Goal: Transaction & Acquisition: Purchase product/service

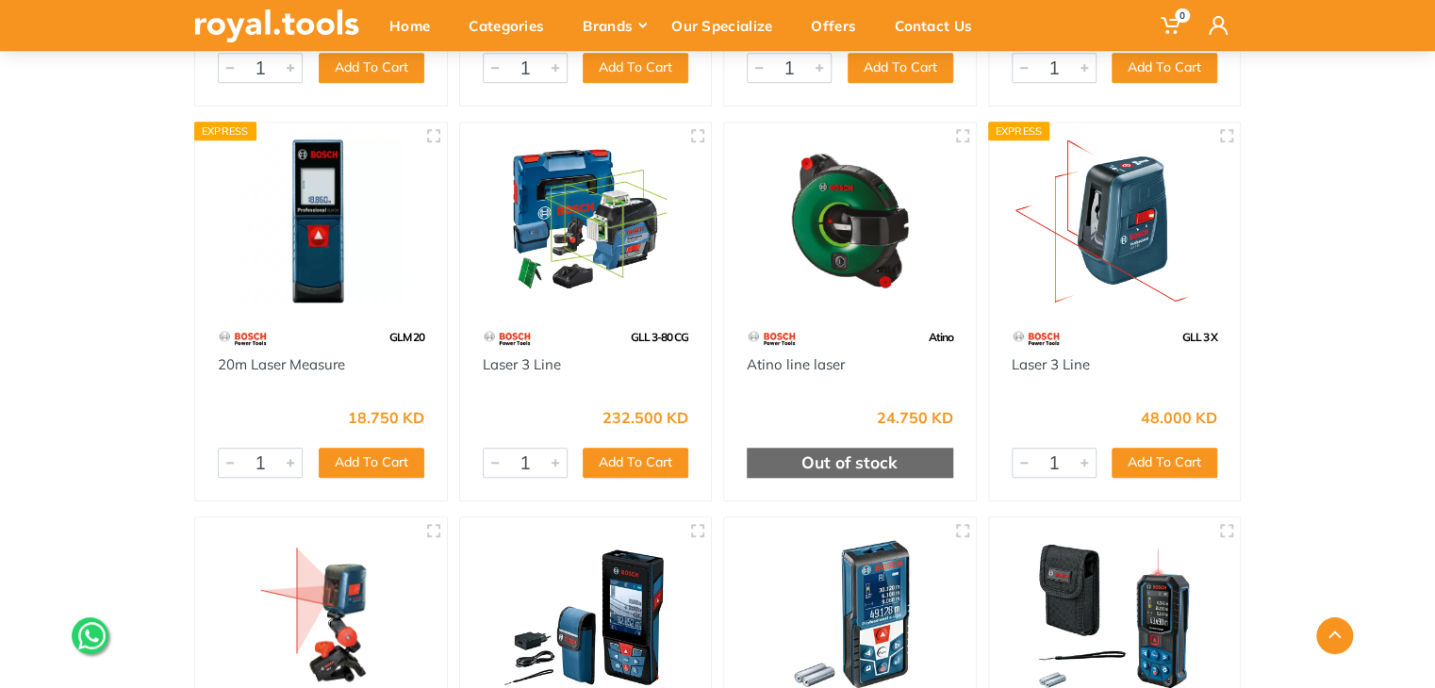
scroll to position [551, 0]
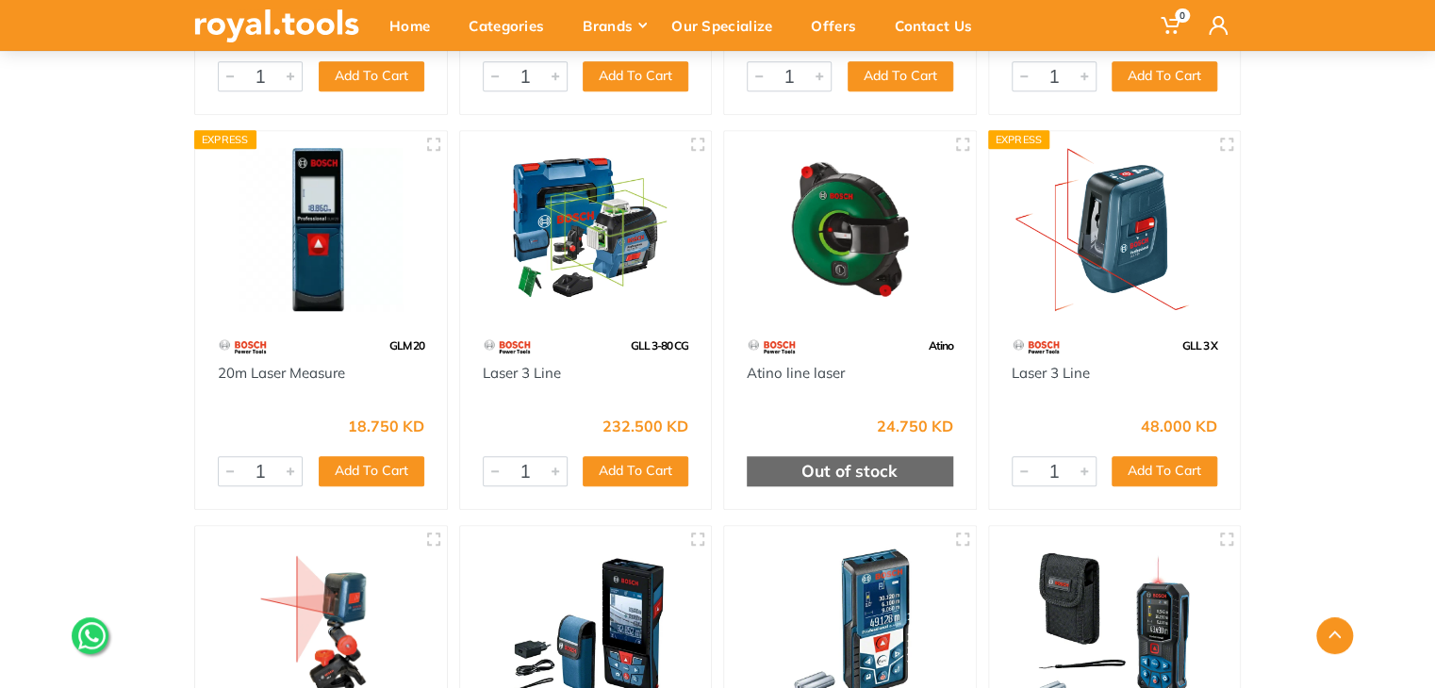
click at [548, 252] on img at bounding box center [586, 229] width 218 height 163
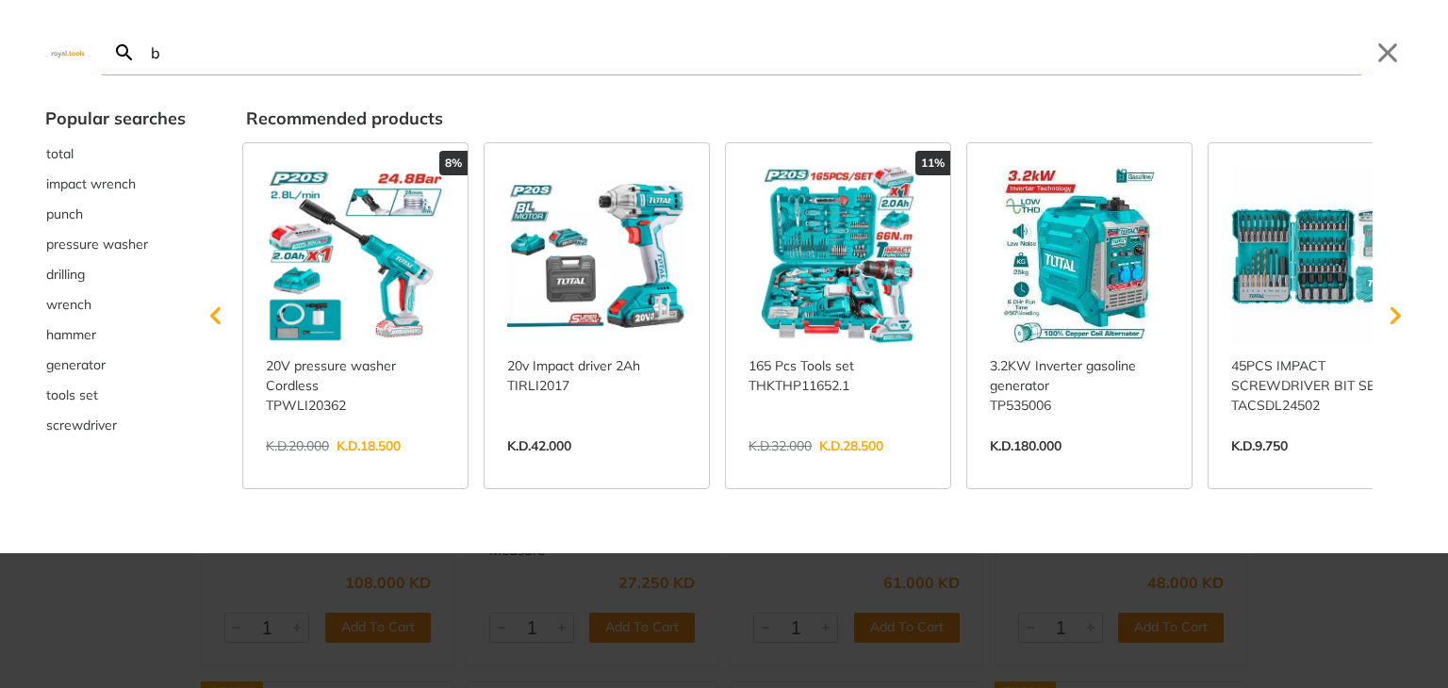
type input "ba"
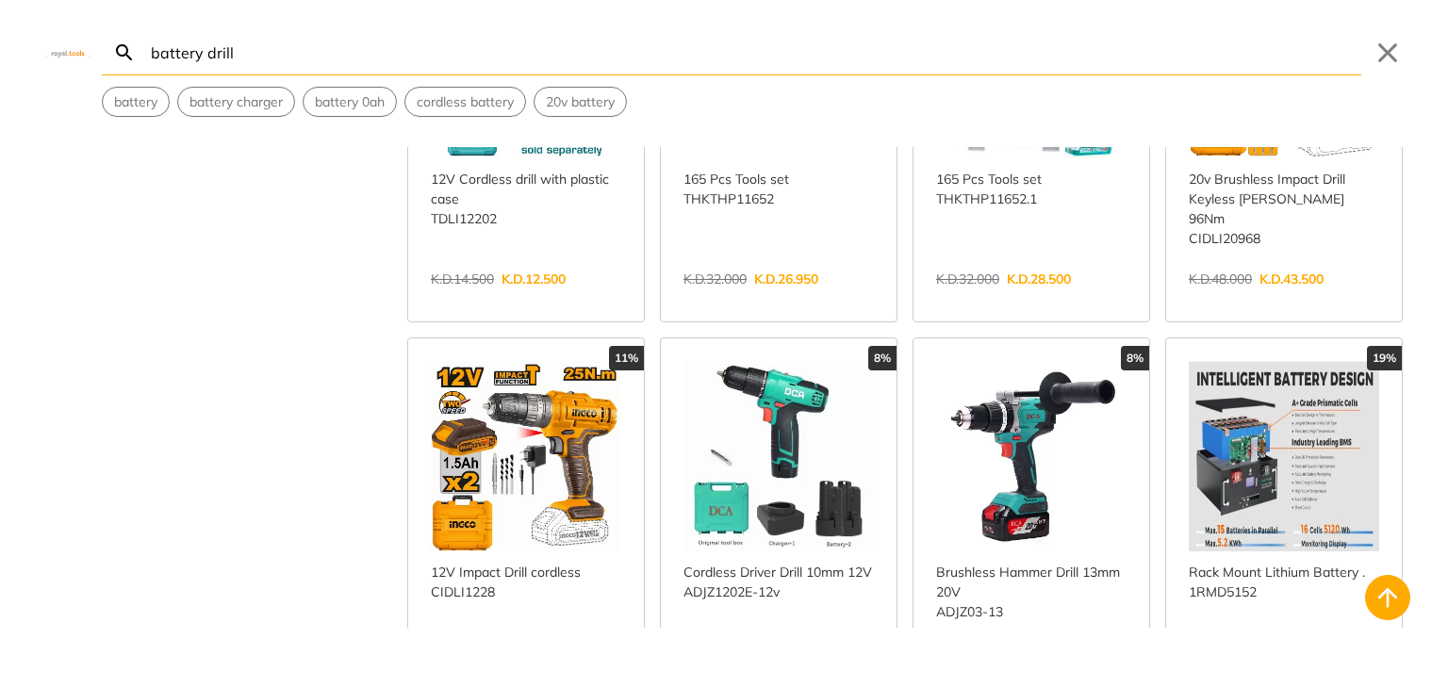
scroll to position [990, 0]
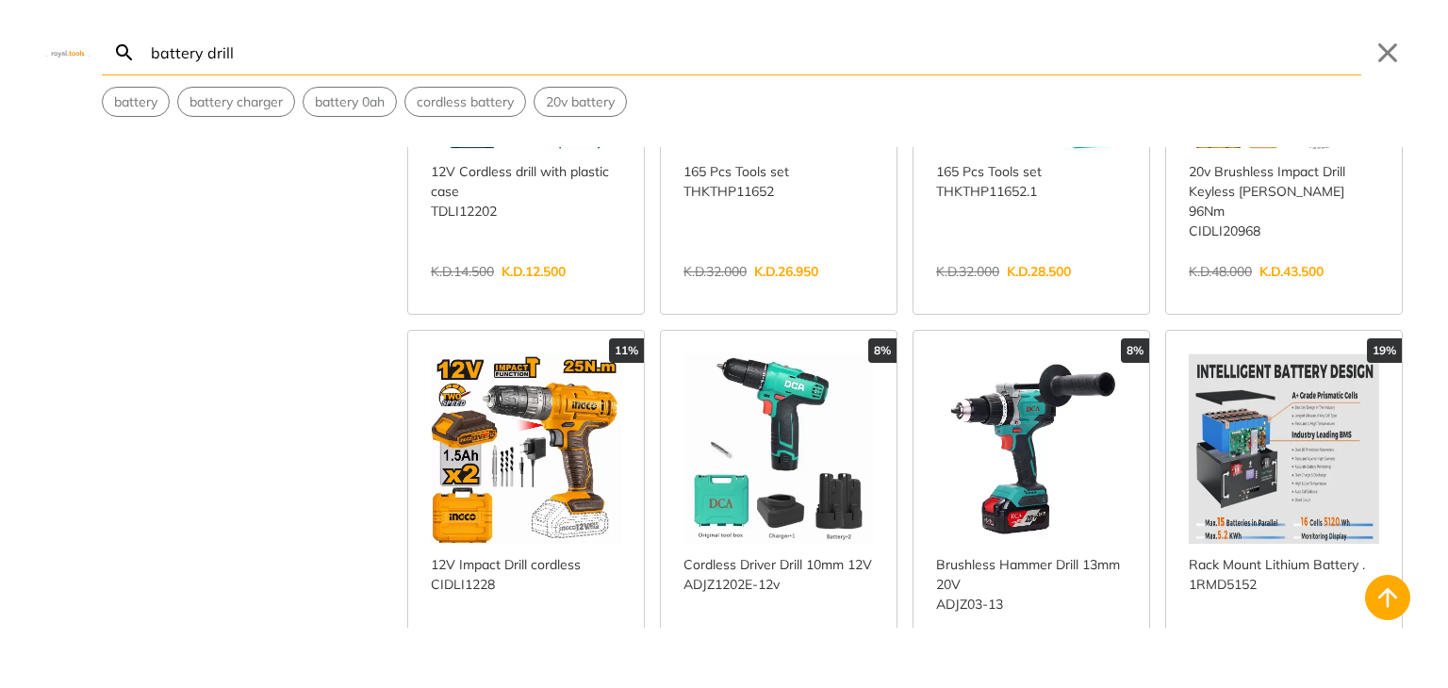
click at [241, 53] on input "battery drill" at bounding box center [754, 52] width 1214 height 44
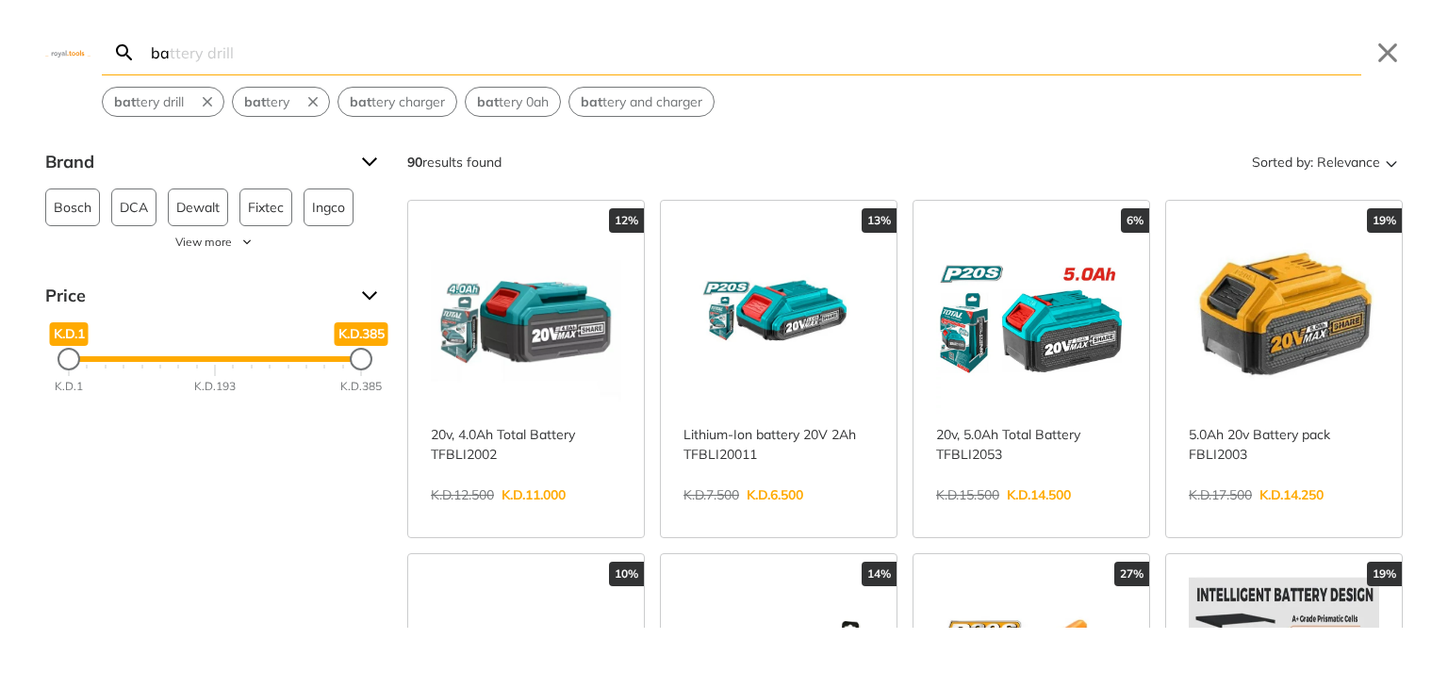
type input "b"
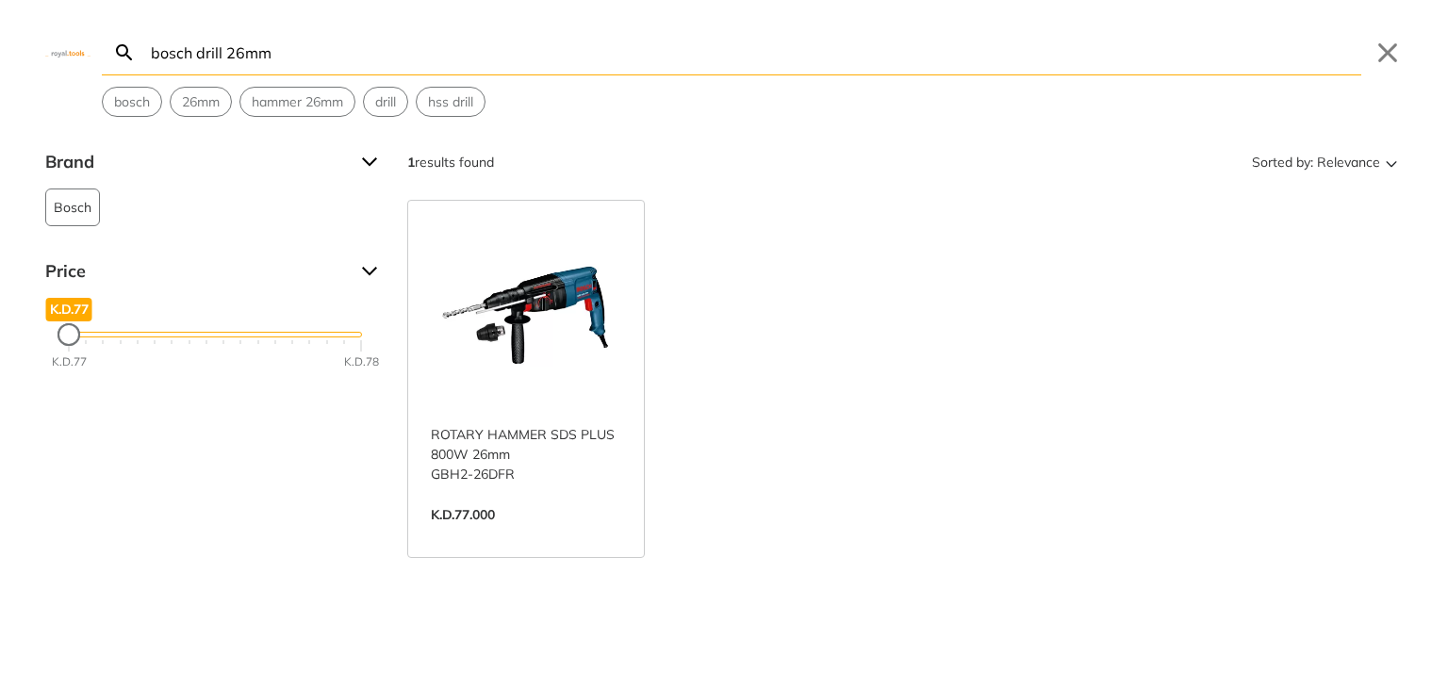
type input "bosch drill 26mm"
click at [500, 534] on link "View more →" at bounding box center [526, 534] width 190 height 0
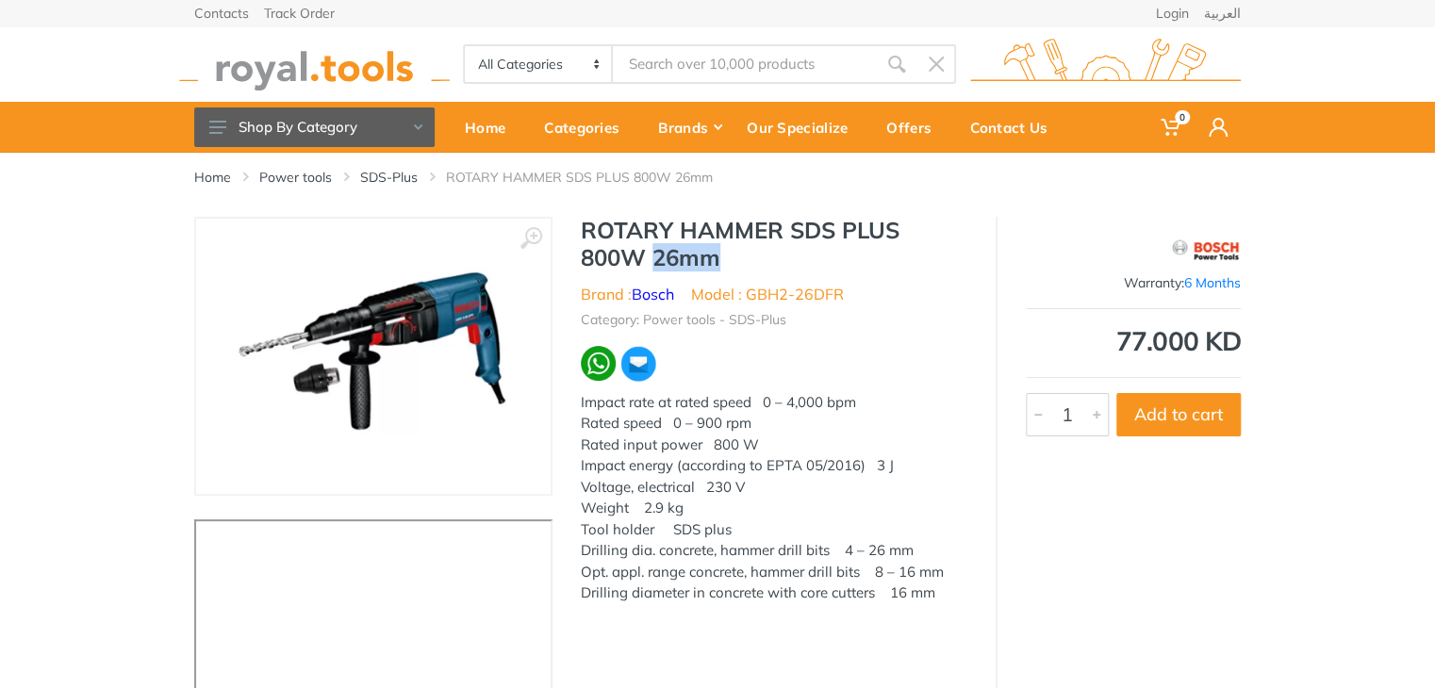
drag, startPoint x: 655, startPoint y: 253, endPoint x: 723, endPoint y: 254, distance: 67.9
click at [723, 254] on h1 "ROTARY HAMMER SDS PLUS 800W 26mm" at bounding box center [774, 244] width 386 height 55
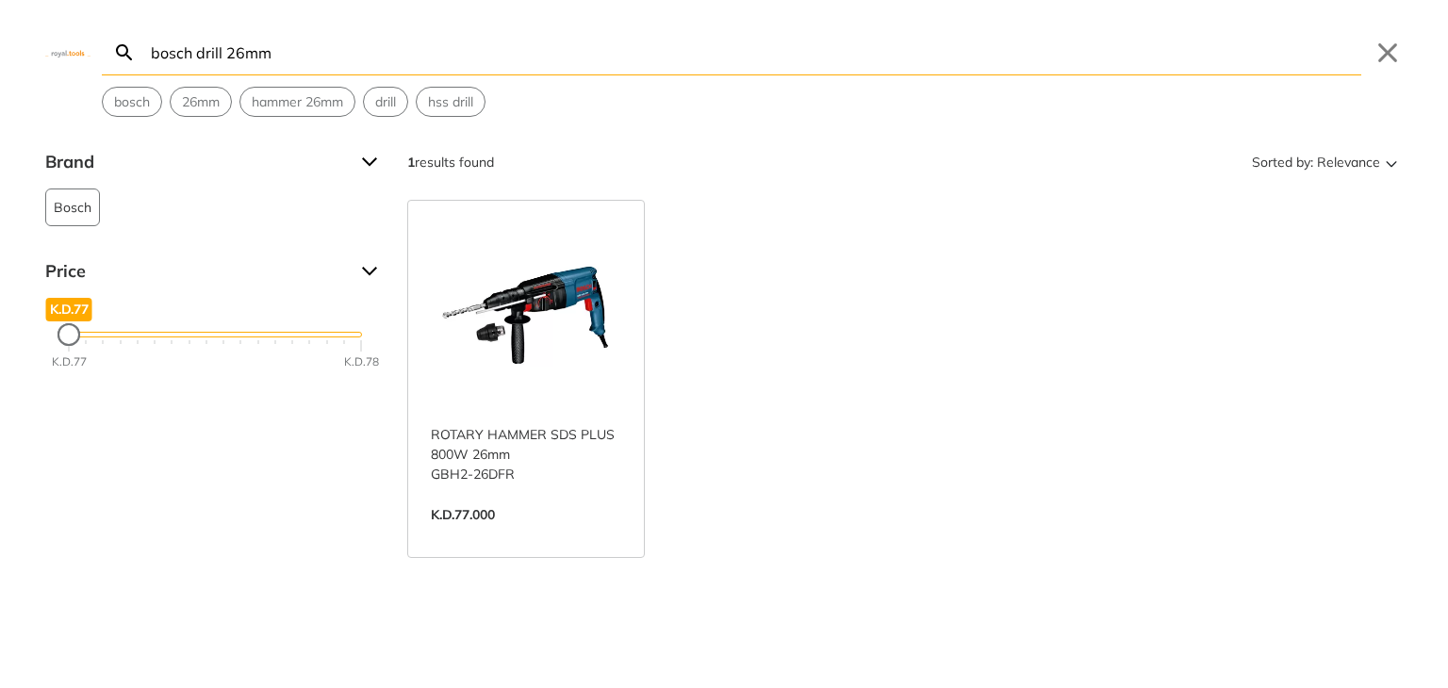
click at [307, 58] on input "bosch drill 26mm" at bounding box center [754, 52] width 1214 height 44
click at [221, 50] on input "bosch drill 26mm" at bounding box center [754, 52] width 1214 height 44
click at [249, 49] on input "bosch drill 26mm" at bounding box center [754, 52] width 1214 height 44
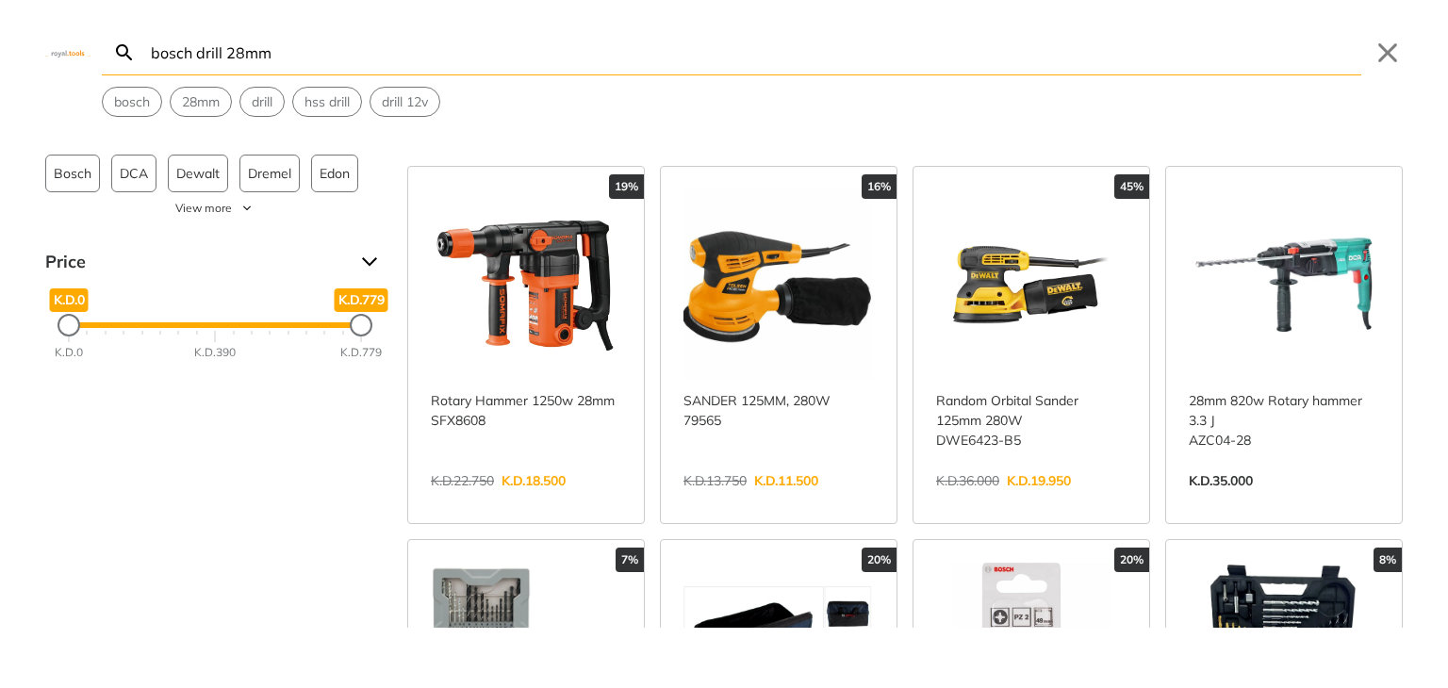
scroll to position [27, 0]
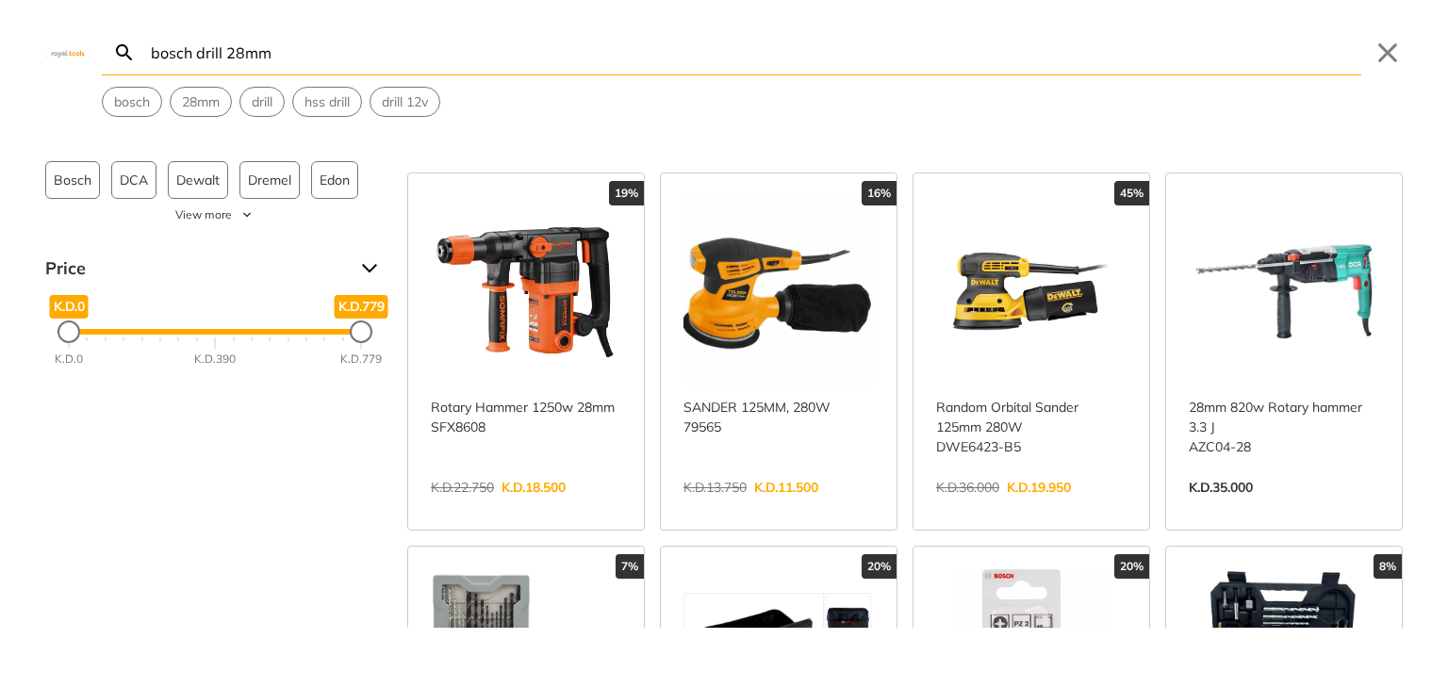
click at [1414, 211] on div "Brand Bosch 231 DCA 5 Dewalt 5 Dremel 1 Edon 1 FIJITA 1 Fixtec 8 Hasuco 1 Ingco…" at bounding box center [724, 387] width 1448 height 481
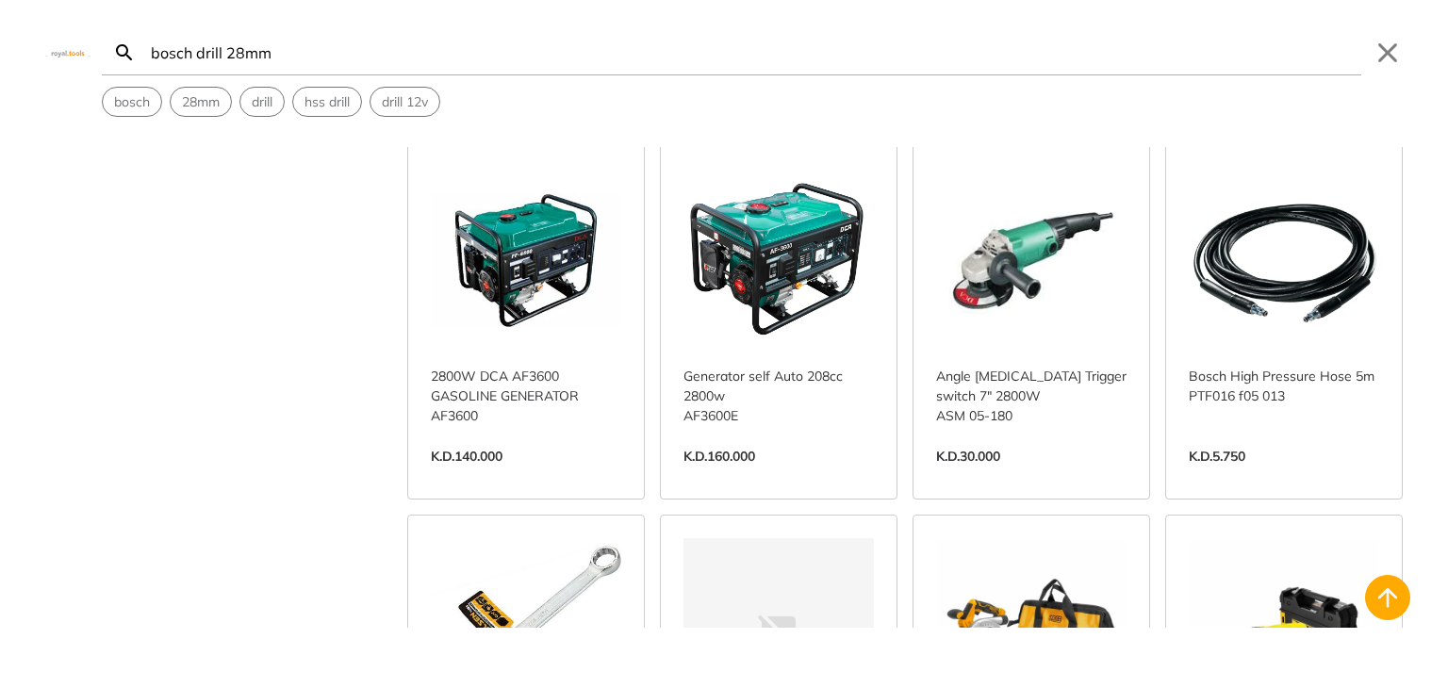
scroll to position [2310, 0]
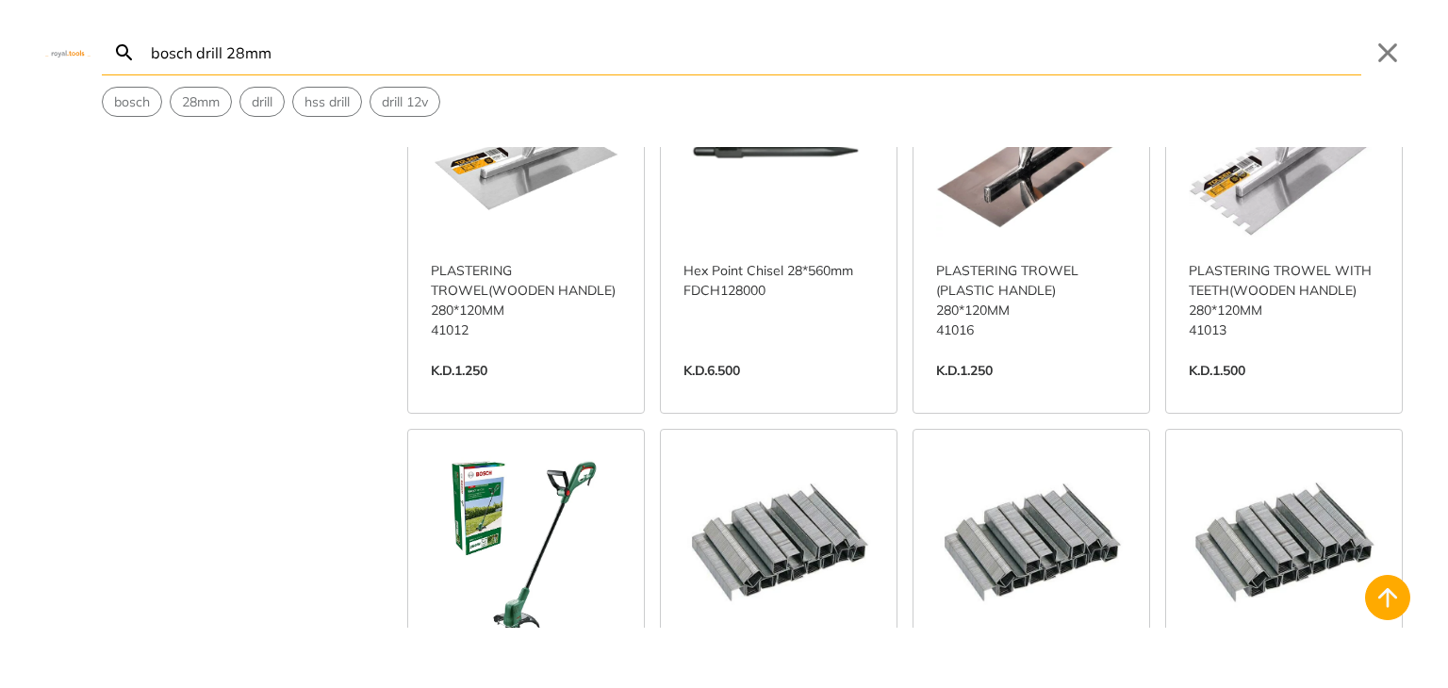
scroll to position [4260, 0]
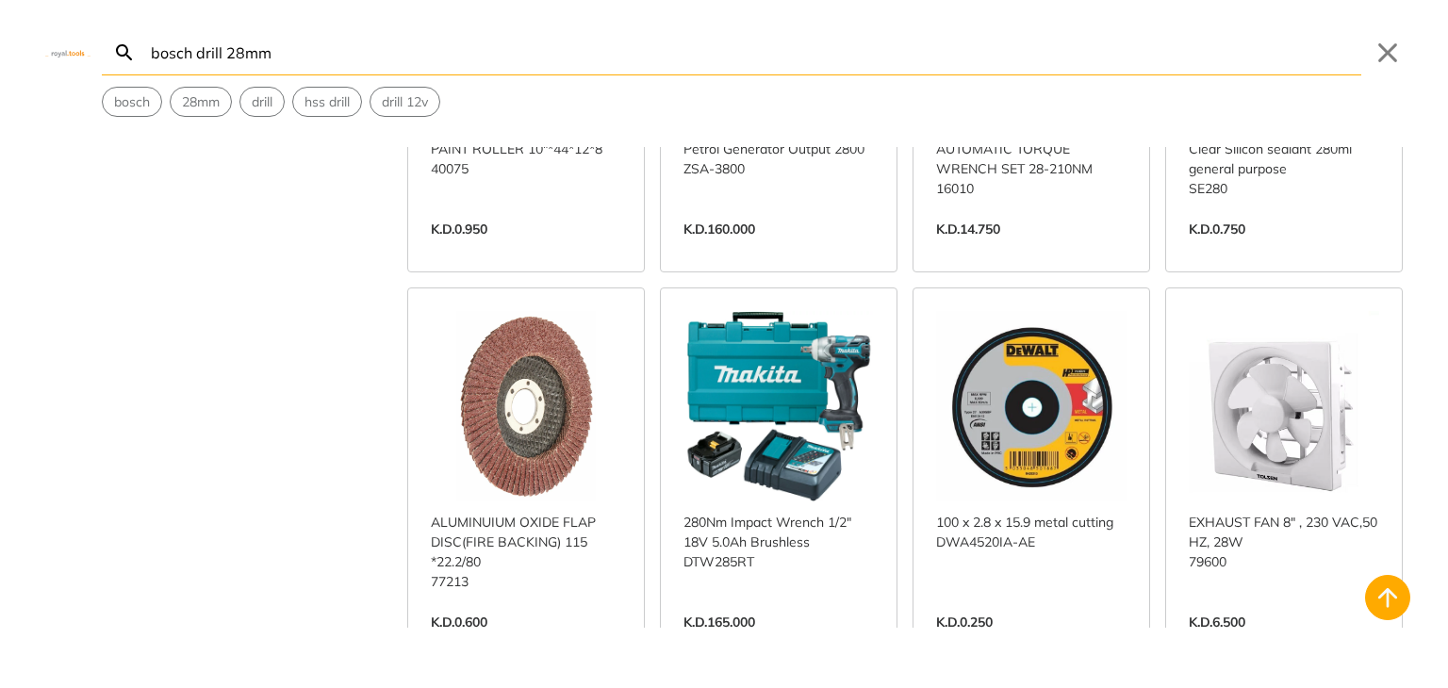
scroll to position [5844, 0]
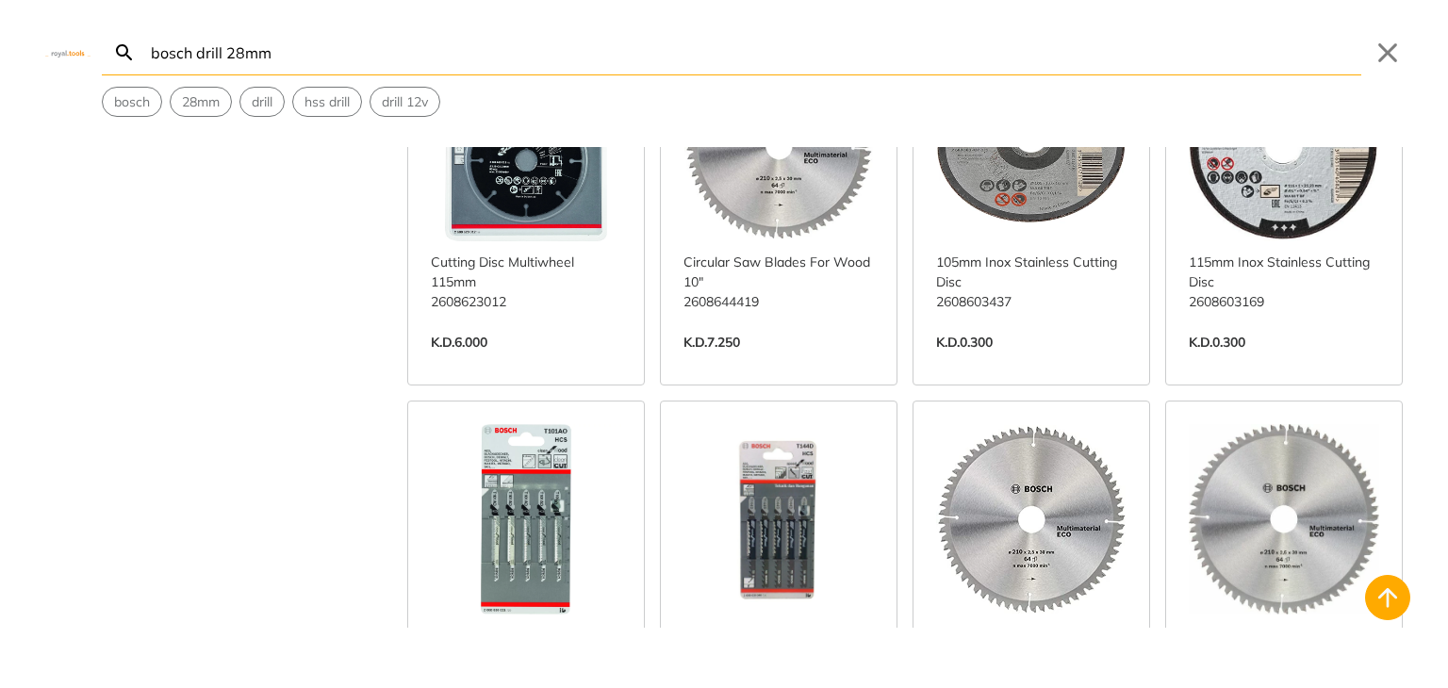
scroll to position [8430, 0]
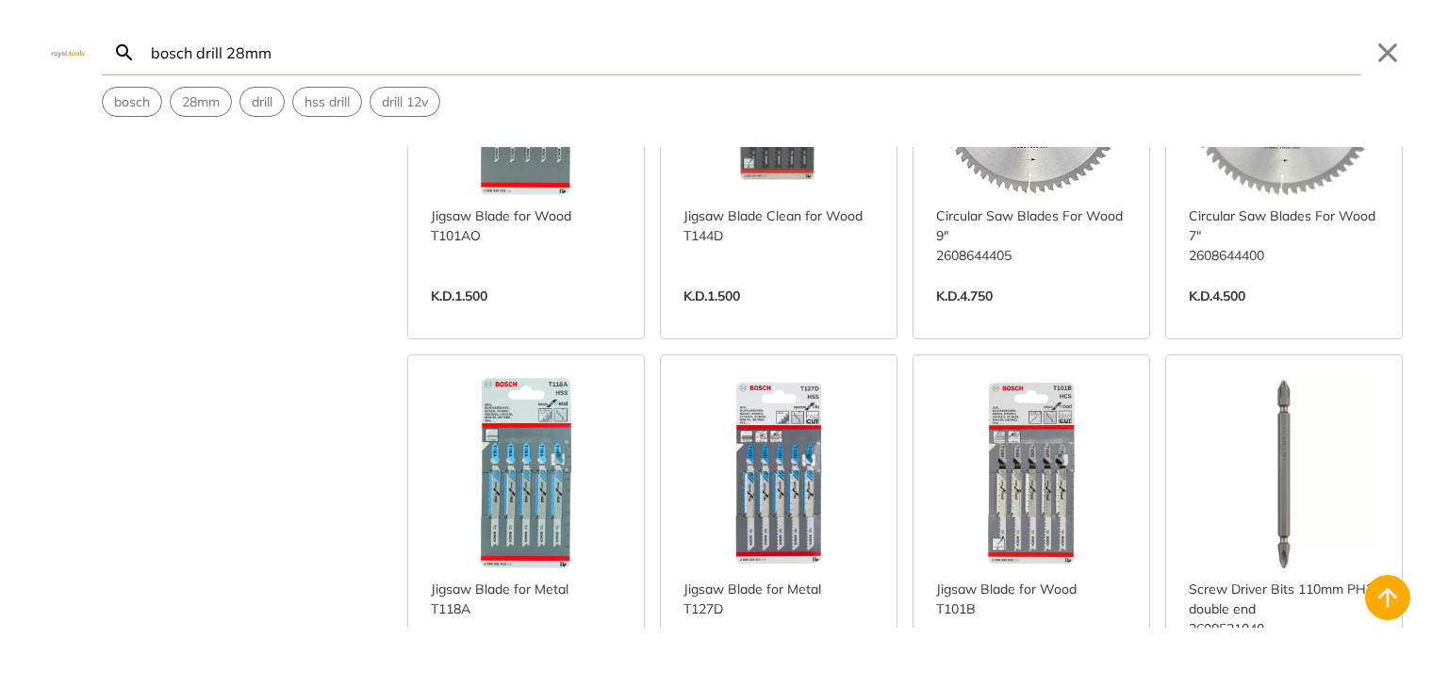
click at [197, 46] on input "bosch drill 28mm" at bounding box center [754, 52] width 1214 height 44
click at [191, 45] on input "bosch drill 28mm" at bounding box center [754, 52] width 1214 height 44
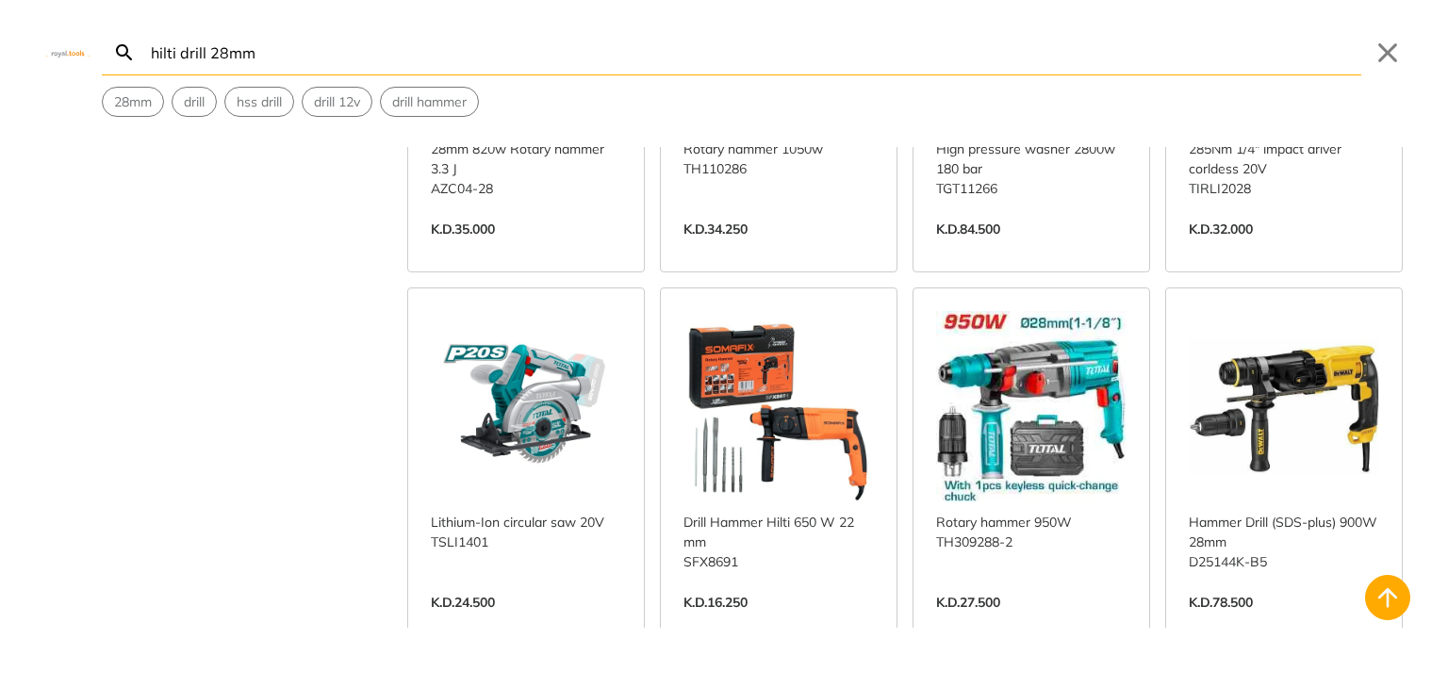
scroll to position [693, 0]
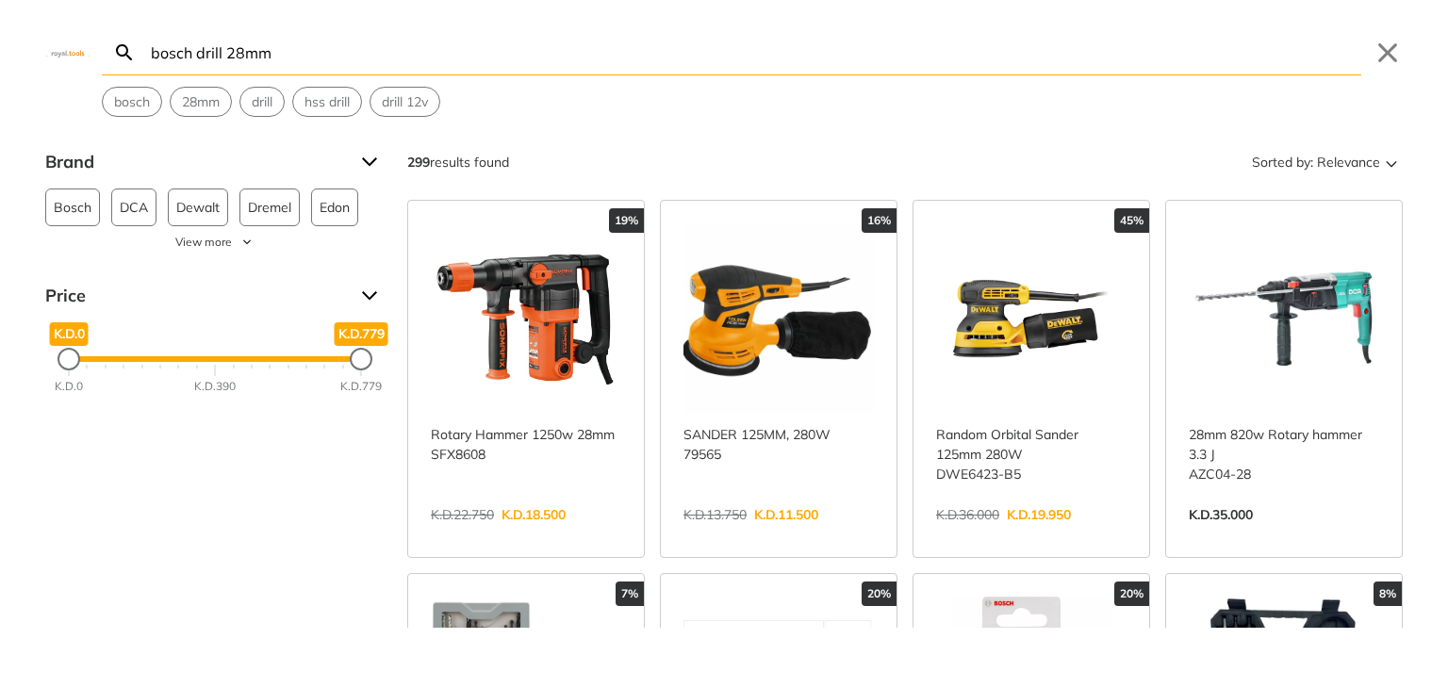
click at [279, 59] on input "bosch drill 28mm" at bounding box center [754, 52] width 1214 height 44
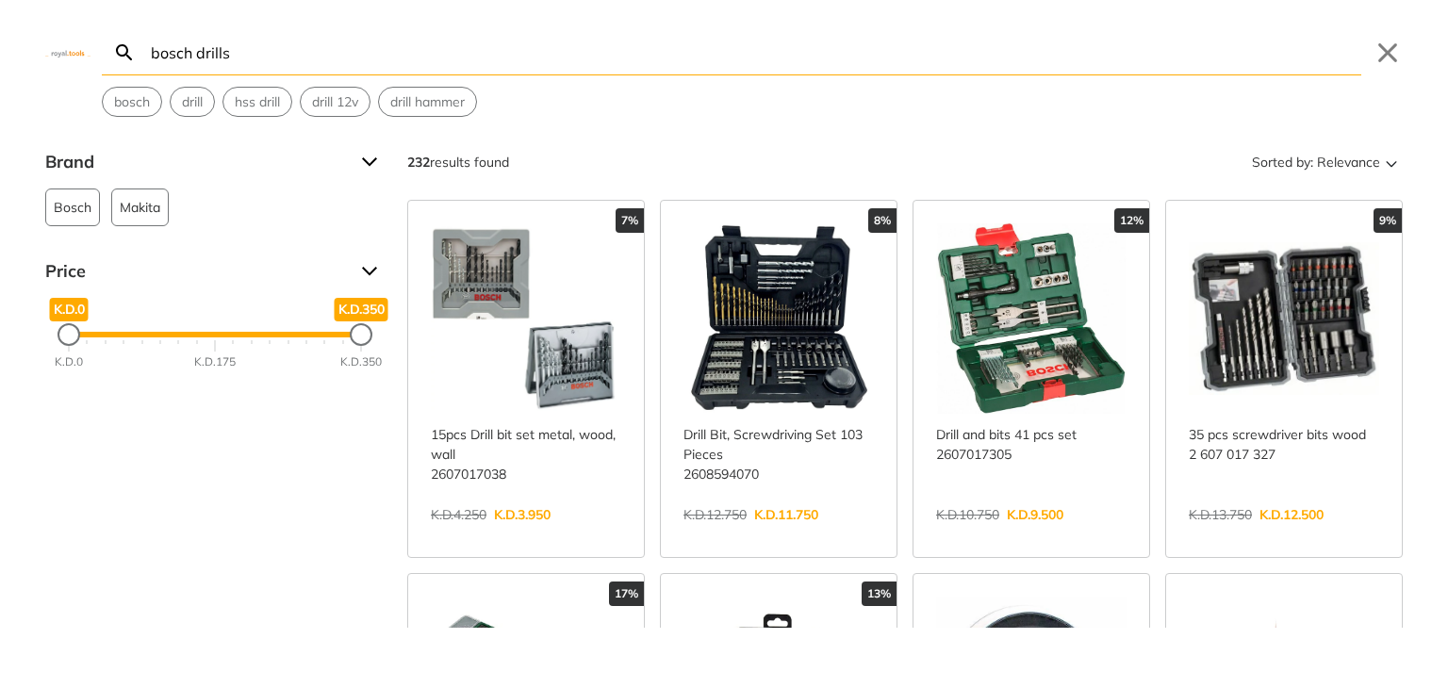
type input "bosch drills"
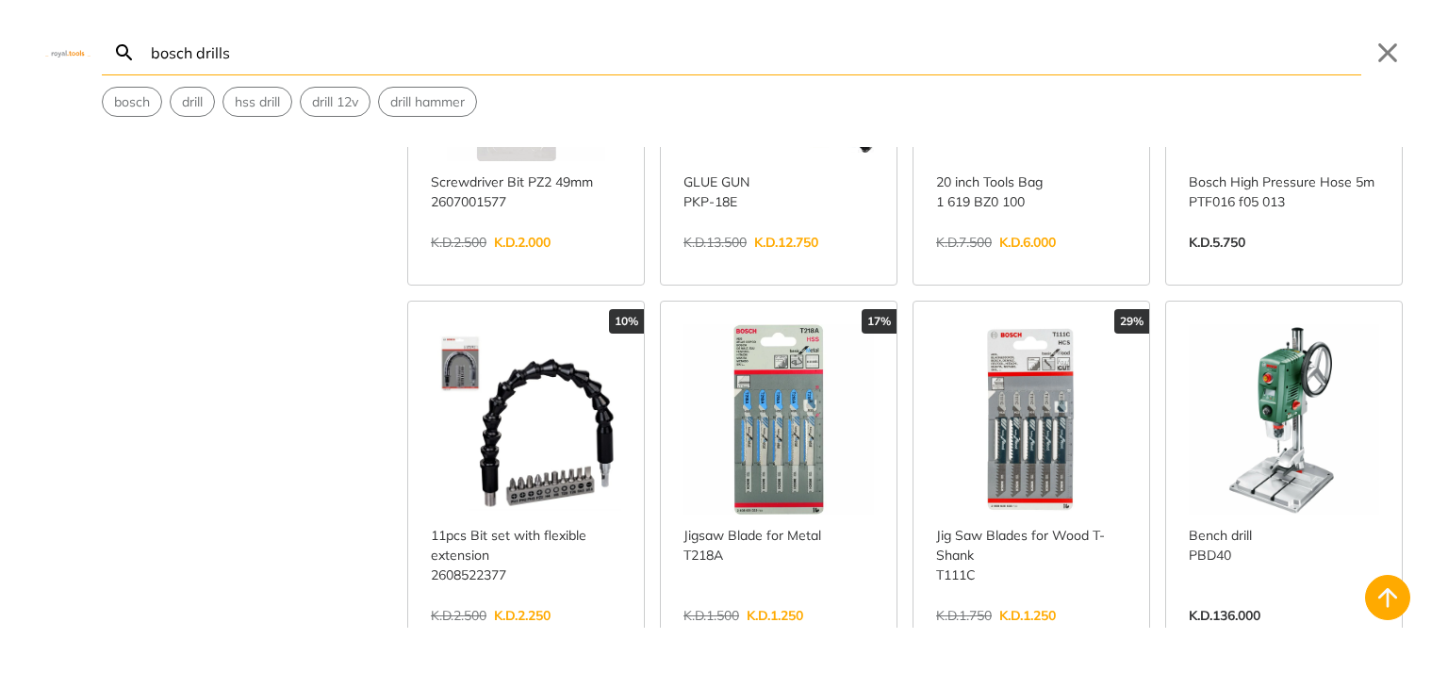
scroll to position [989, 0]
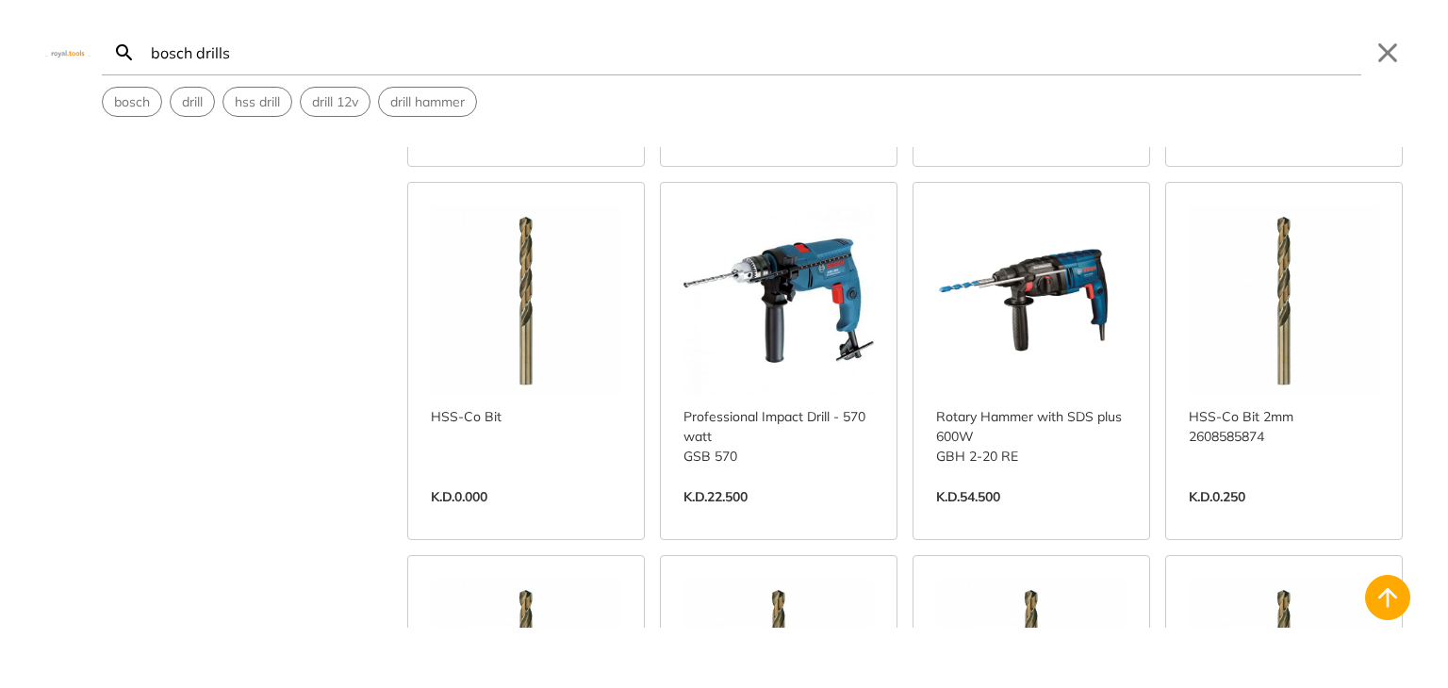
scroll to position [2205, 0]
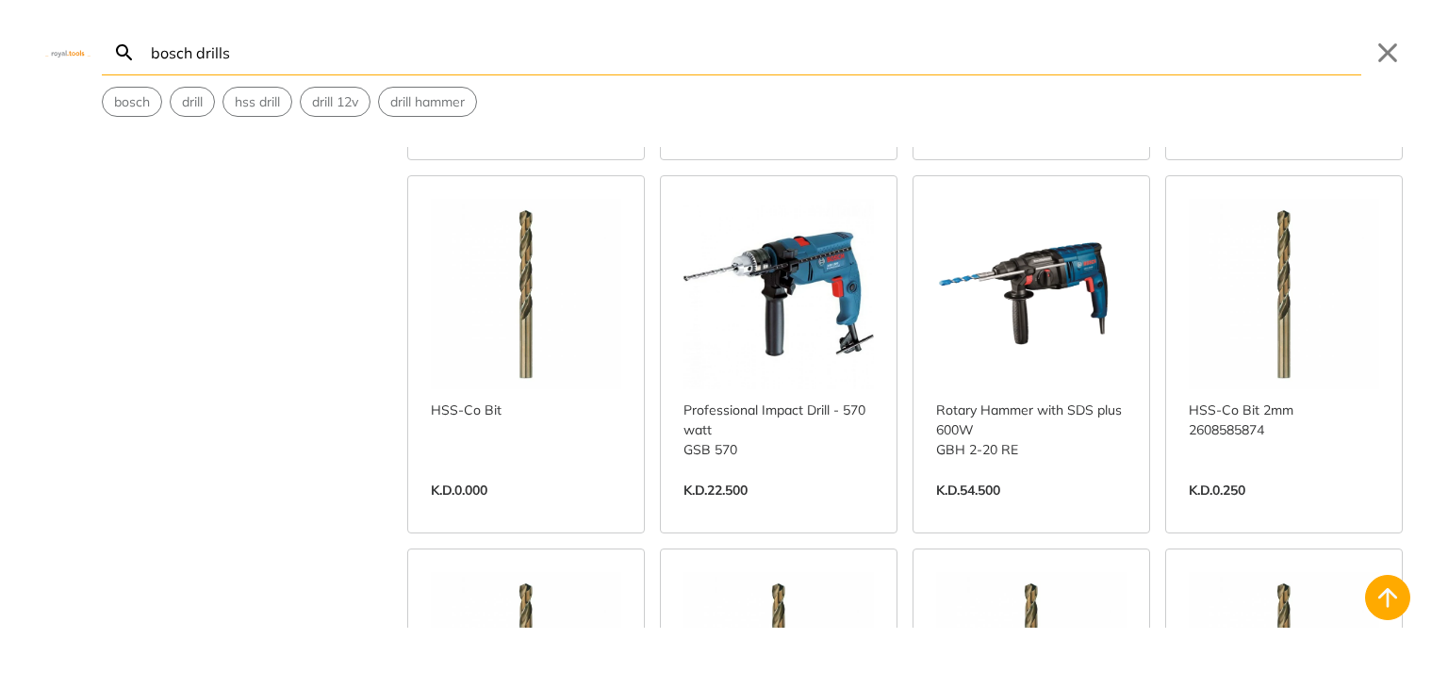
drag, startPoint x: 1445, startPoint y: 627, endPoint x: 1445, endPoint y: 642, distance: 15.1
click at [1434, 642] on div "bosch drills Search Submit Close bosch drill hss drill drill 12v drill hammer B…" at bounding box center [724, 344] width 1448 height 688
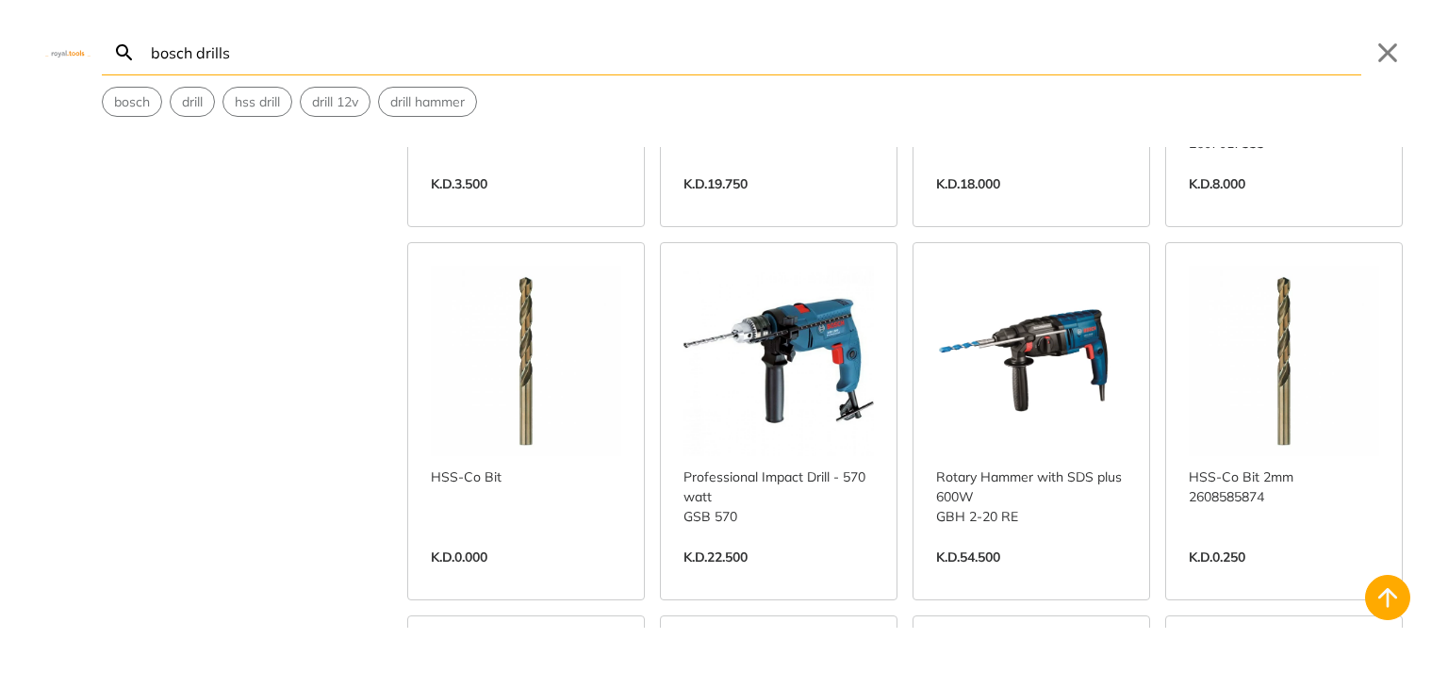
scroll to position [2557, 0]
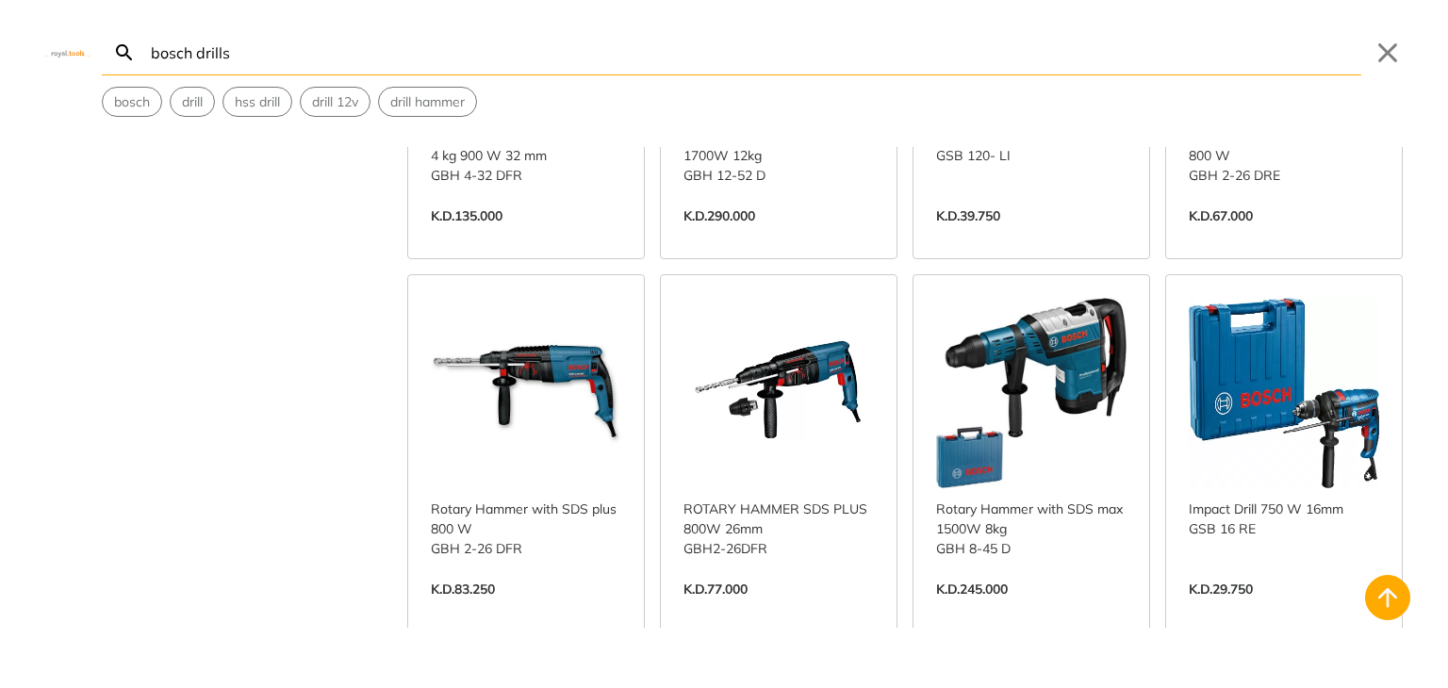
scroll to position [5079, 0]
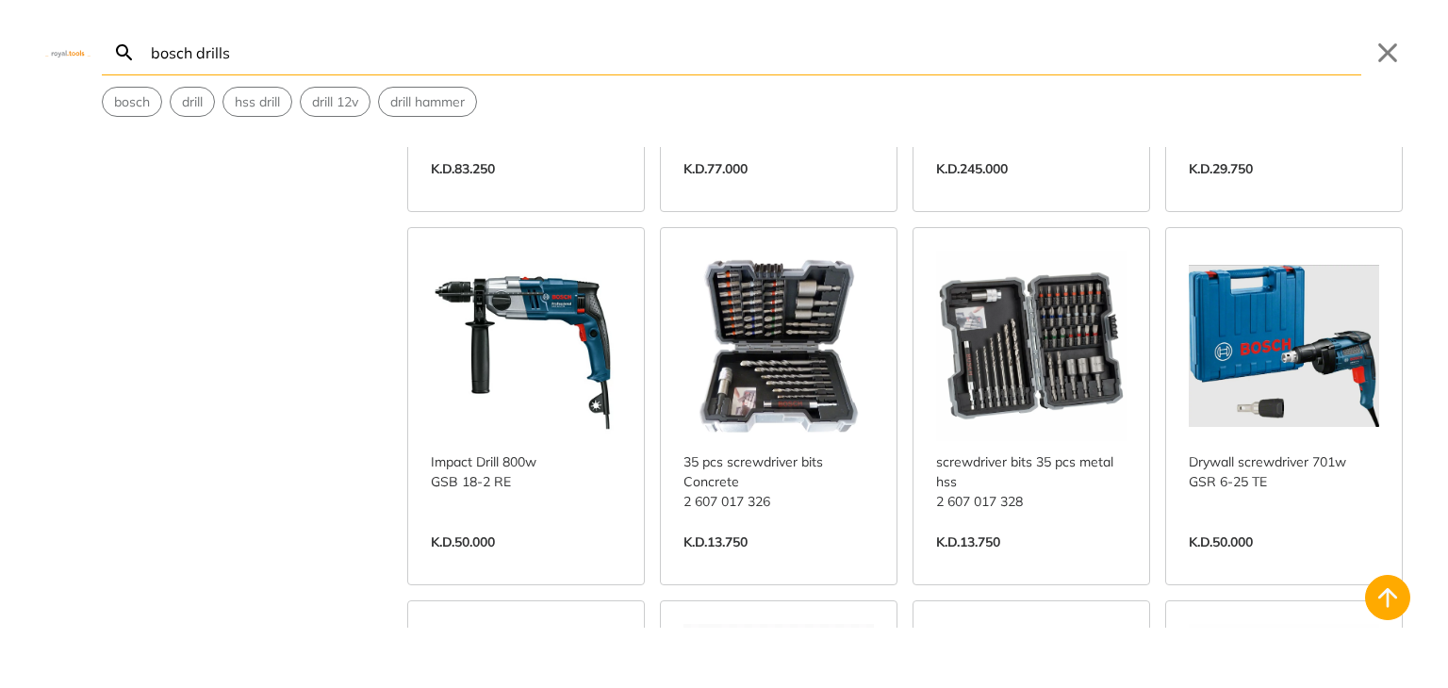
scroll to position [5500, 0]
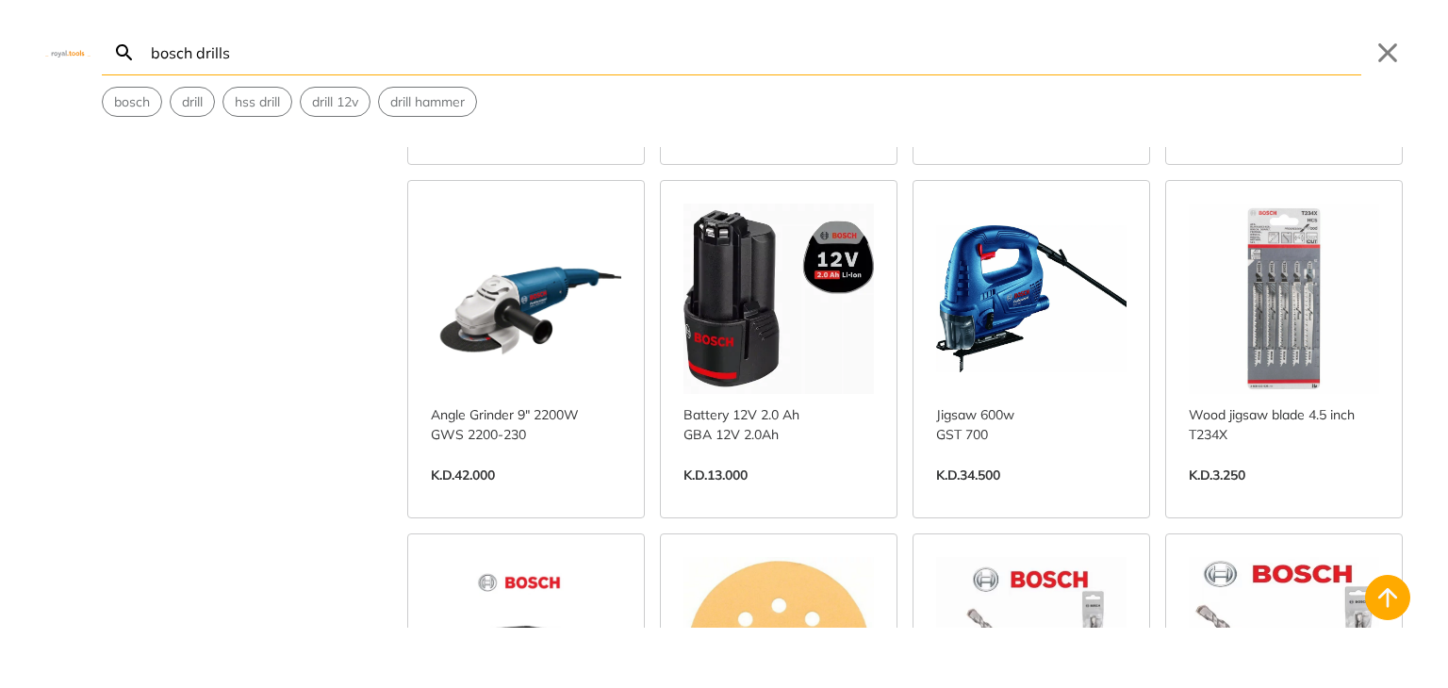
click at [1076, 495] on link "View more →" at bounding box center [1031, 495] width 190 height 0
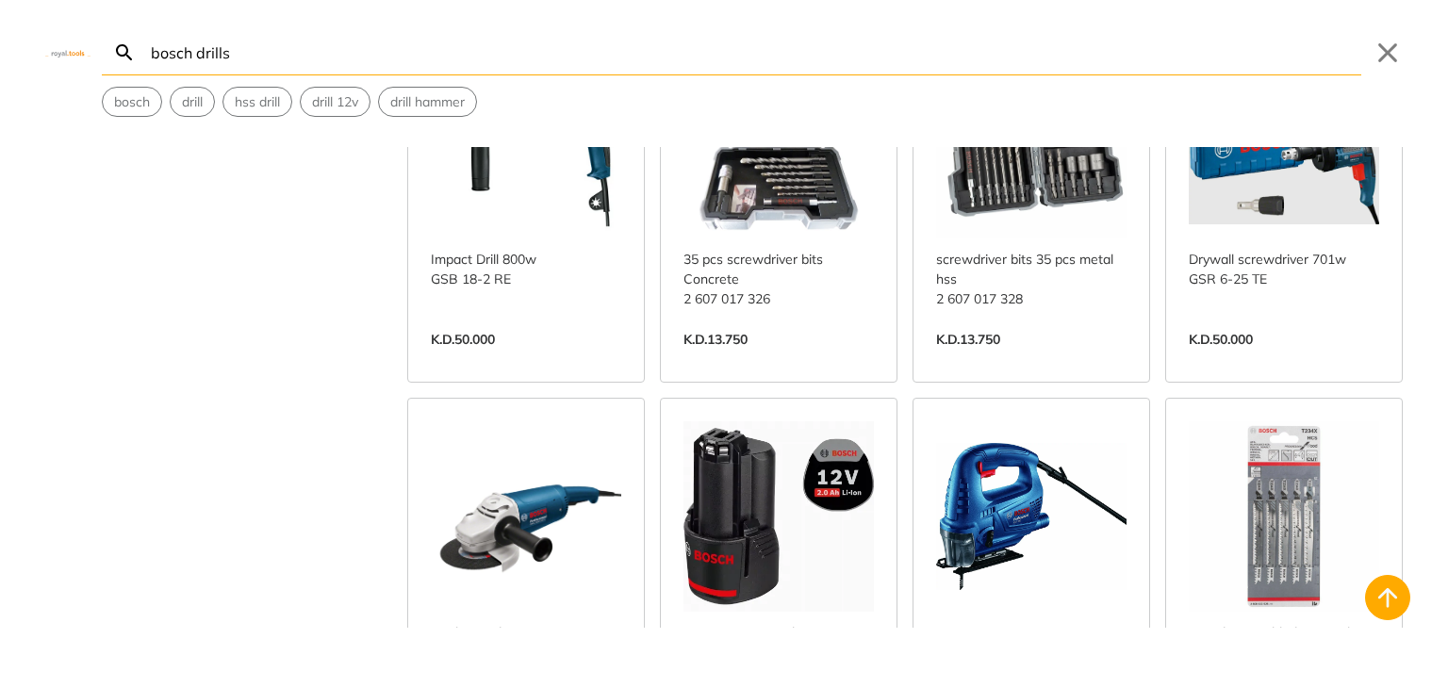
scroll to position [5339, 0]
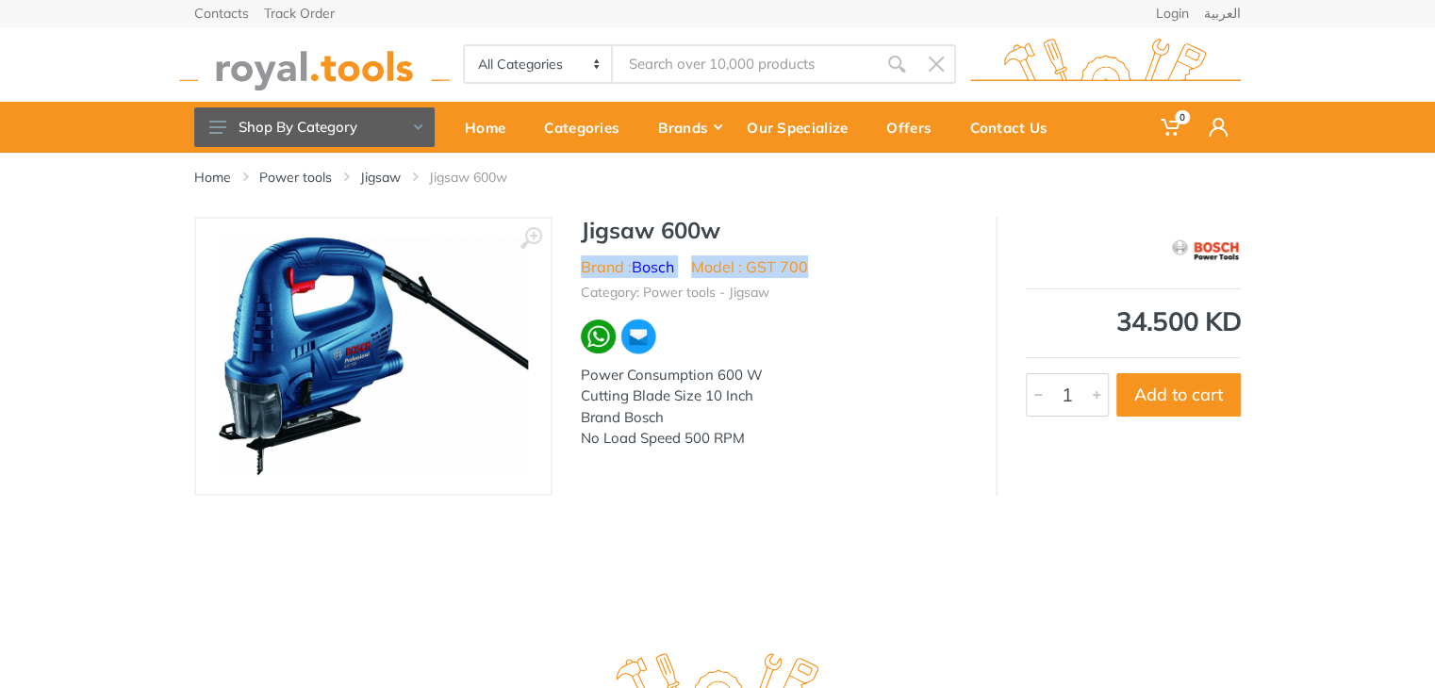
drag, startPoint x: 807, startPoint y: 268, endPoint x: 573, endPoint y: 269, distance: 233.7
click at [573, 269] on div "Jigsaw 600w Brand : Bosch Model : GST 700 Category: Power tools - Jigsaw Power …" at bounding box center [773, 339] width 443 height 244
copy ul "Brand : Bosch Model : GST 700"
click at [890, 121] on div "Offers" at bounding box center [915, 127] width 84 height 40
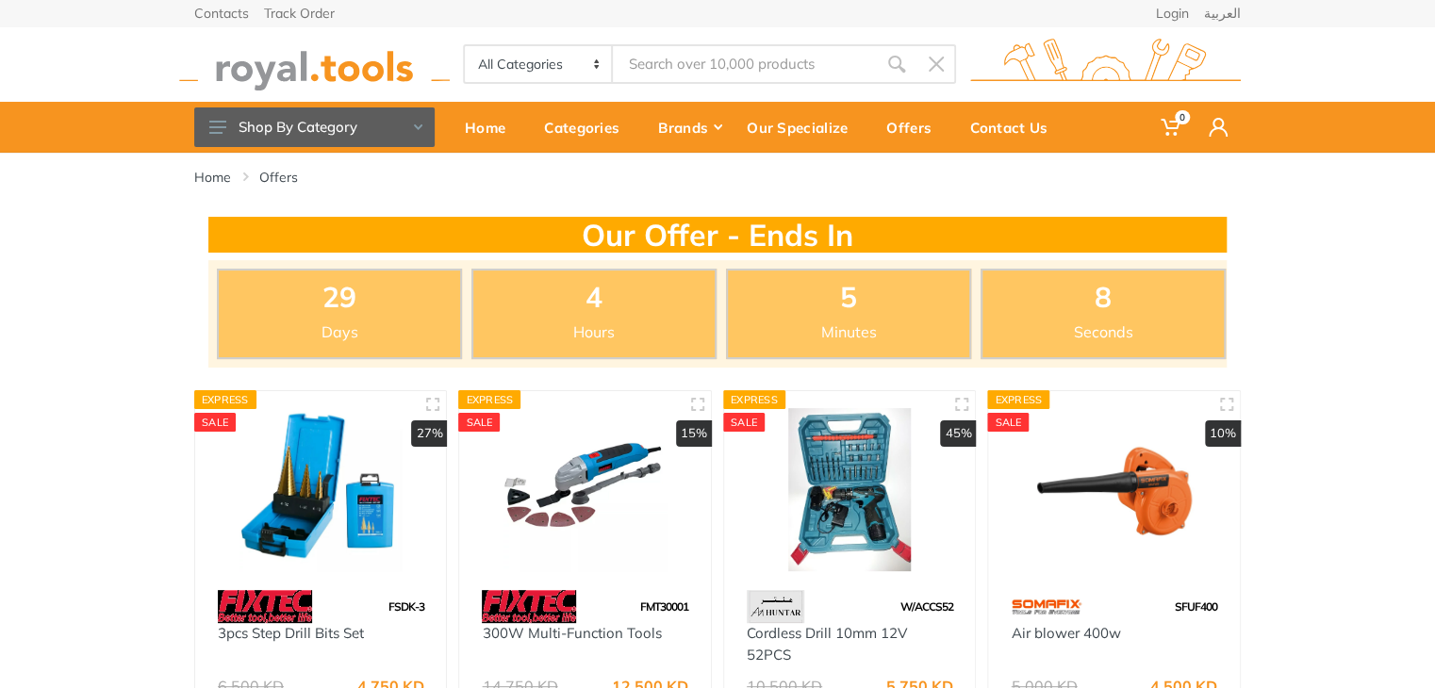
drag, startPoint x: 1442, startPoint y: 9, endPoint x: 1447, endPoint y: 78, distance: 69.0
click at [1434, 78] on html "0" at bounding box center [717, 344] width 1435 height 688
click at [651, 64] on input "Site search" at bounding box center [745, 64] width 264 height 40
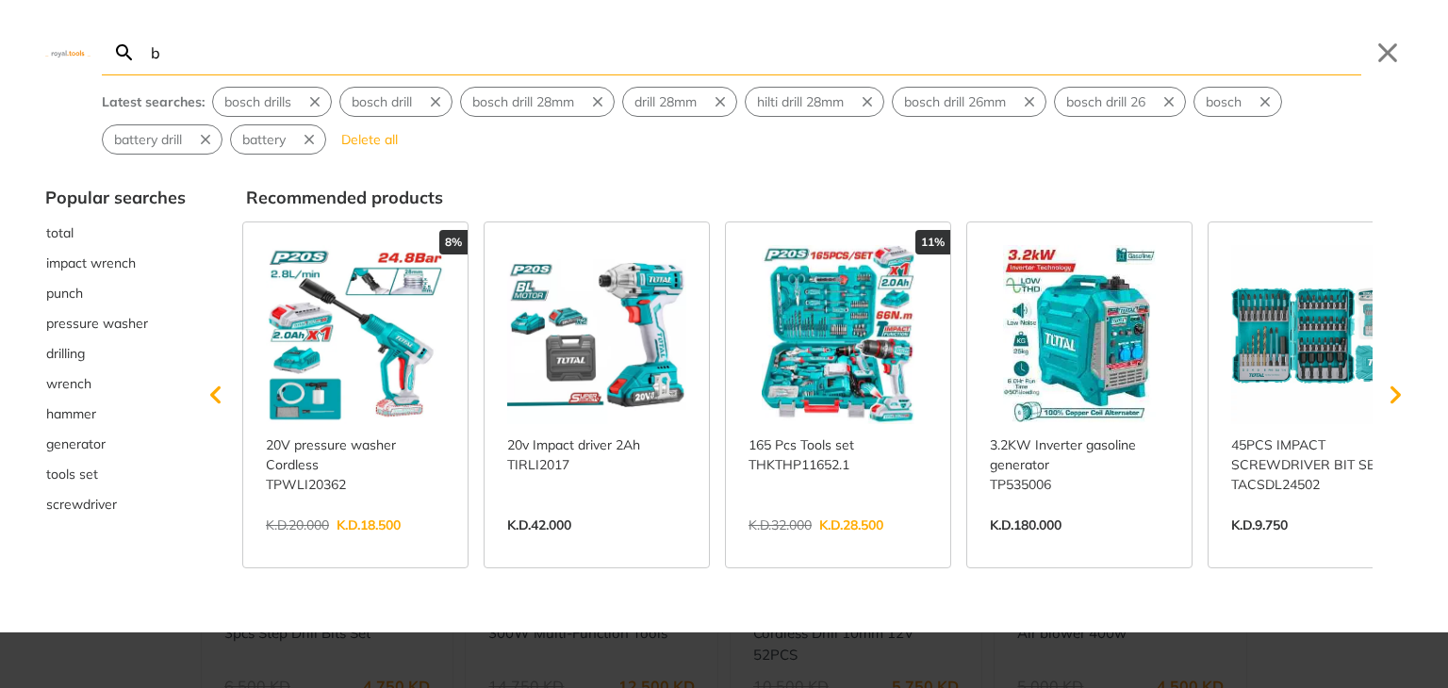
type input "b"
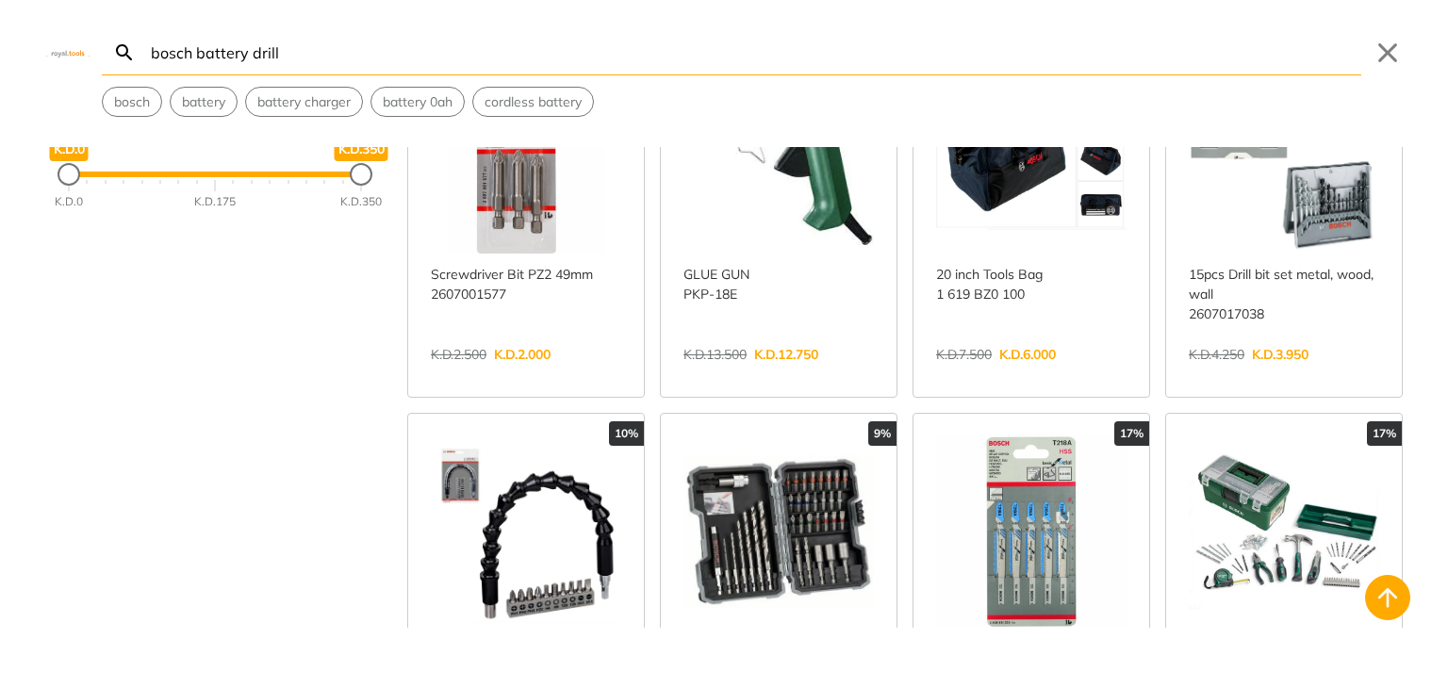
scroll to position [149, 0]
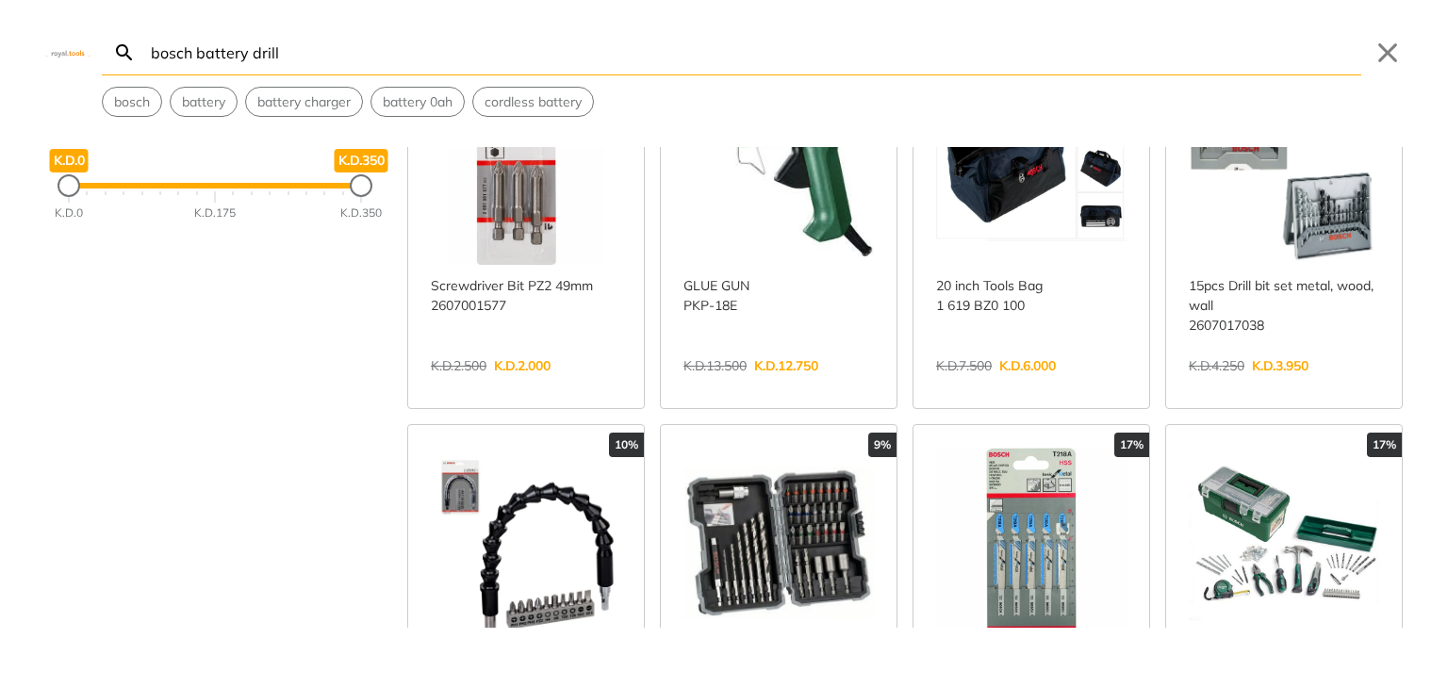
click at [285, 54] on input "bosch battery drill" at bounding box center [754, 52] width 1214 height 44
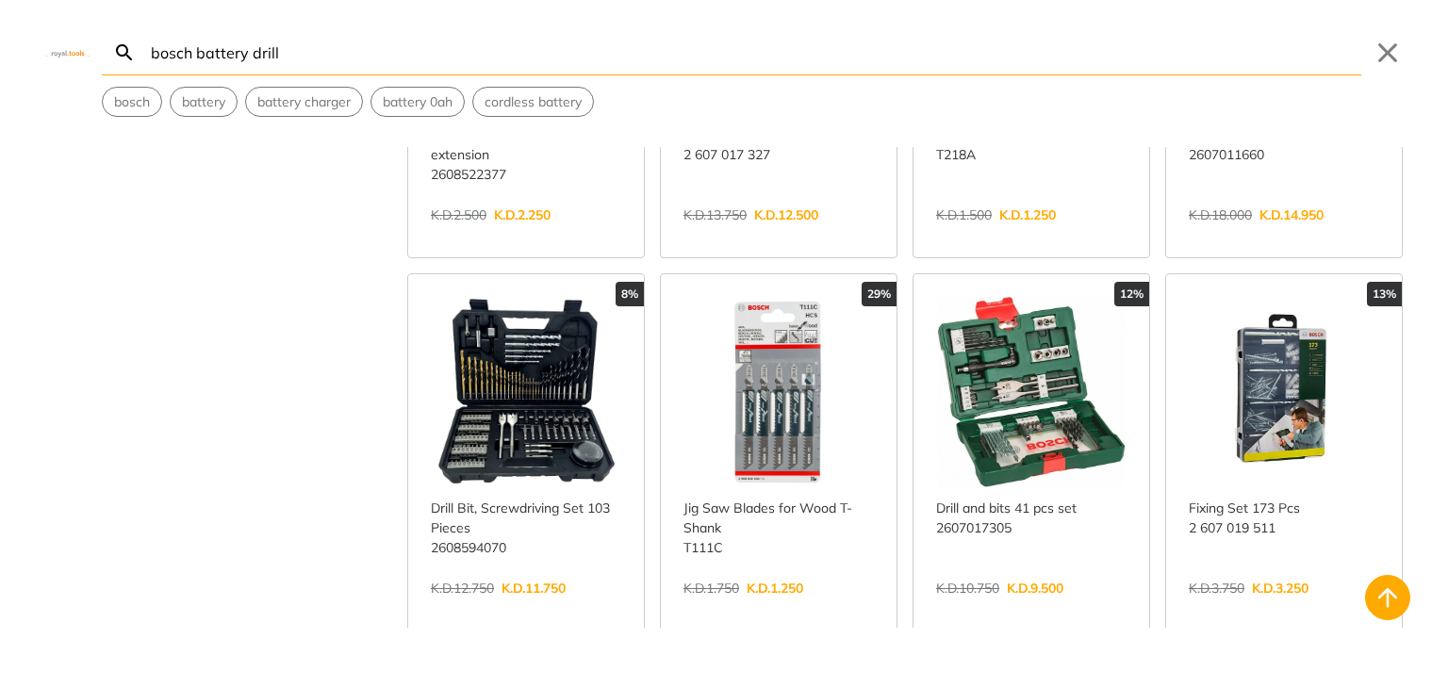
scroll to position [754, 0]
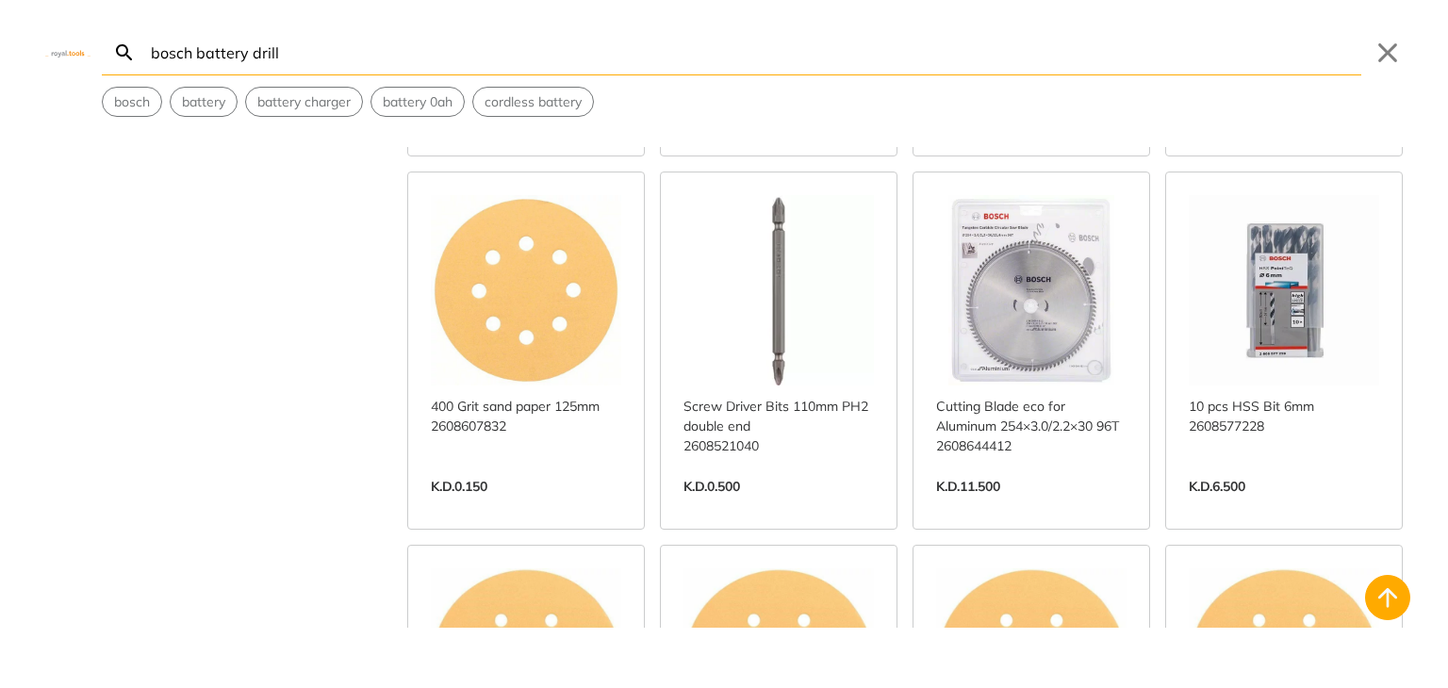
scroll to position [3299, 0]
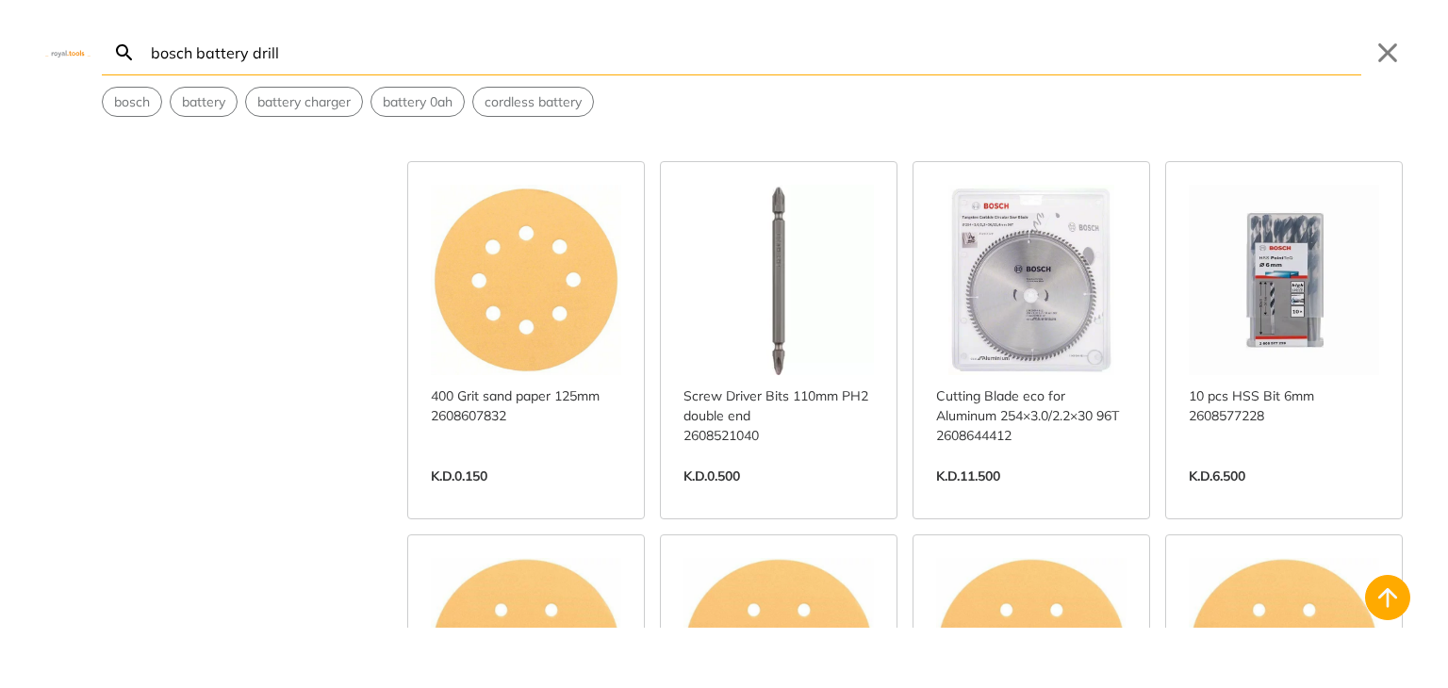
click at [1017, 78] on div "bosch battery drill Search Submit Close bosch battery battery charger battery 0…" at bounding box center [724, 58] width 1448 height 117
click at [556, 109] on span "cordless battery" at bounding box center [532, 102] width 97 height 20
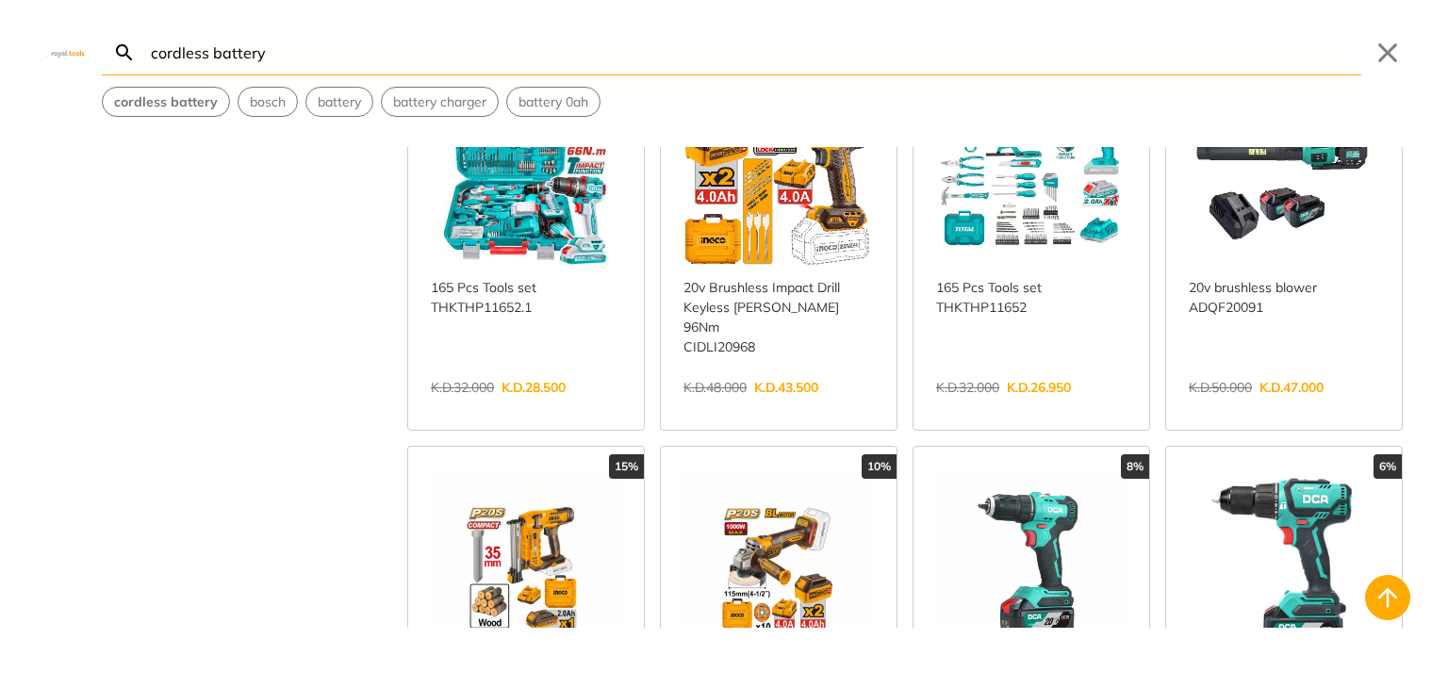
scroll to position [2052, 0]
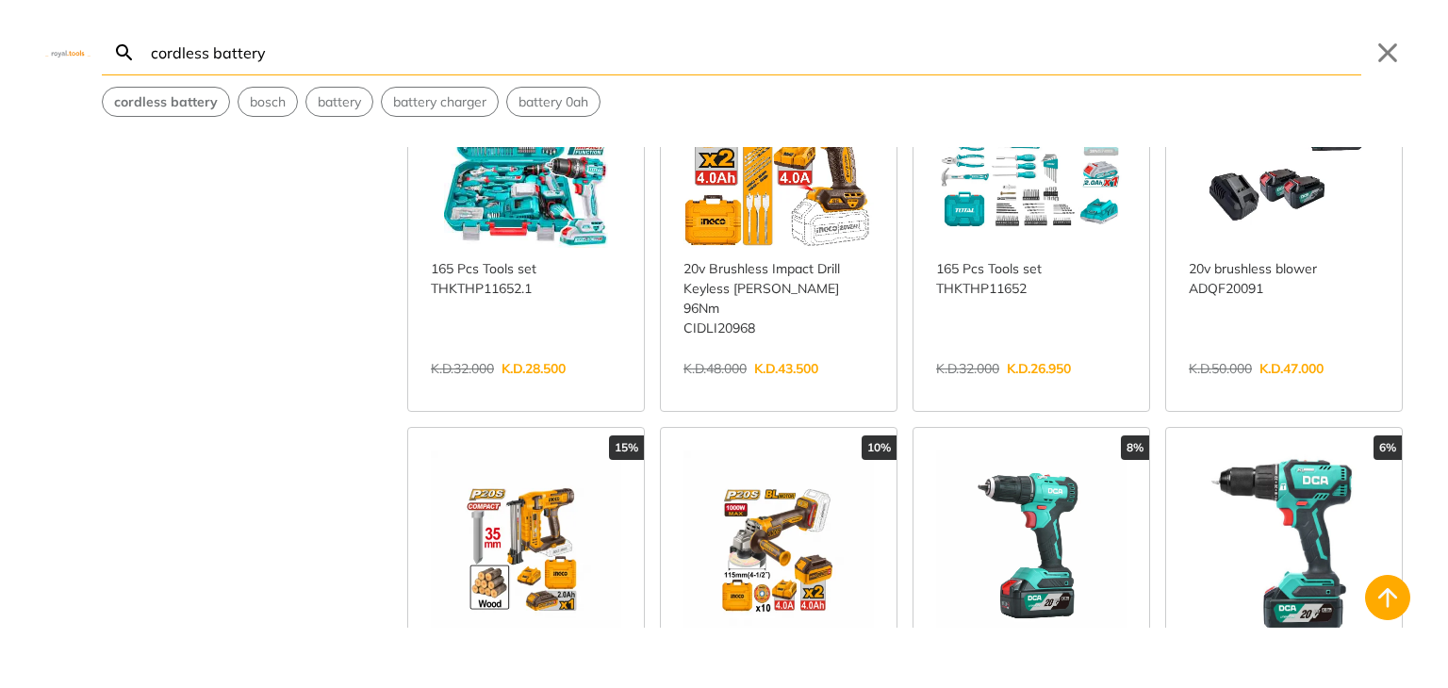
click at [151, 57] on input "cordless battery" at bounding box center [754, 52] width 1214 height 44
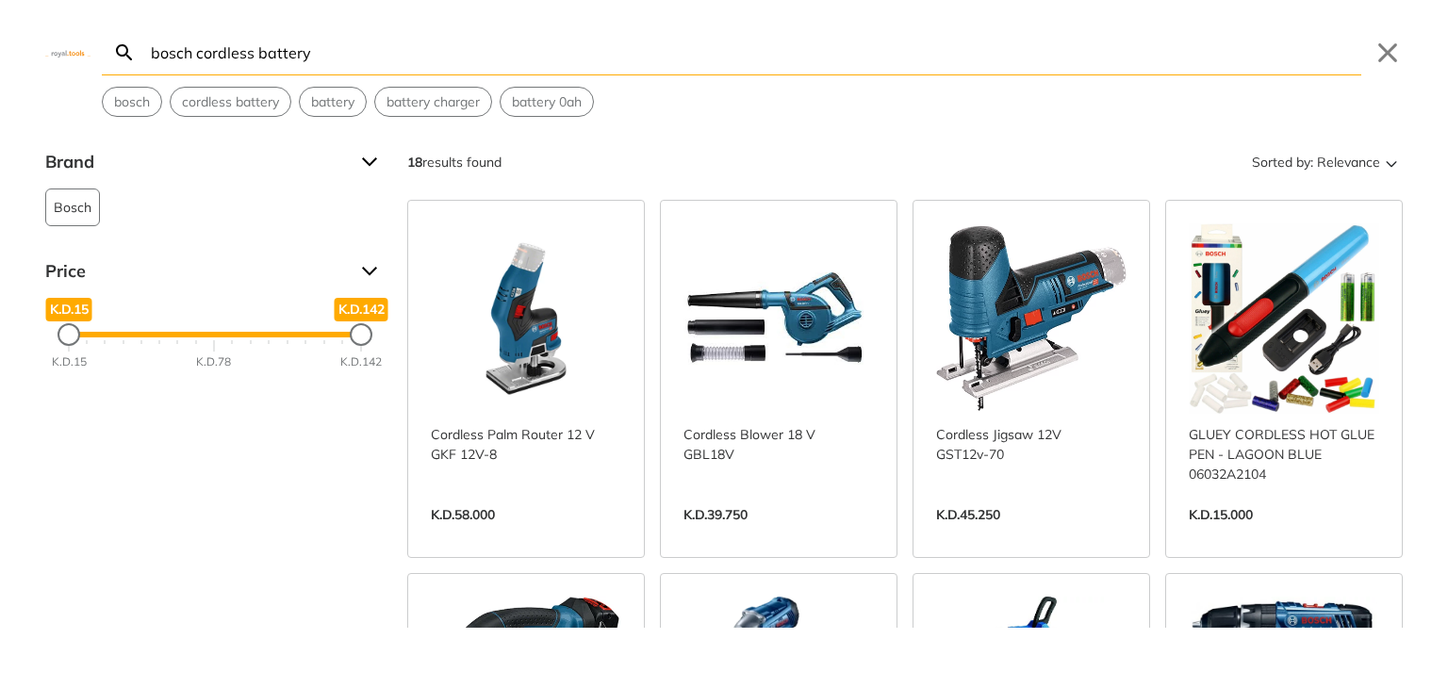
type input "bosch cordless battery"
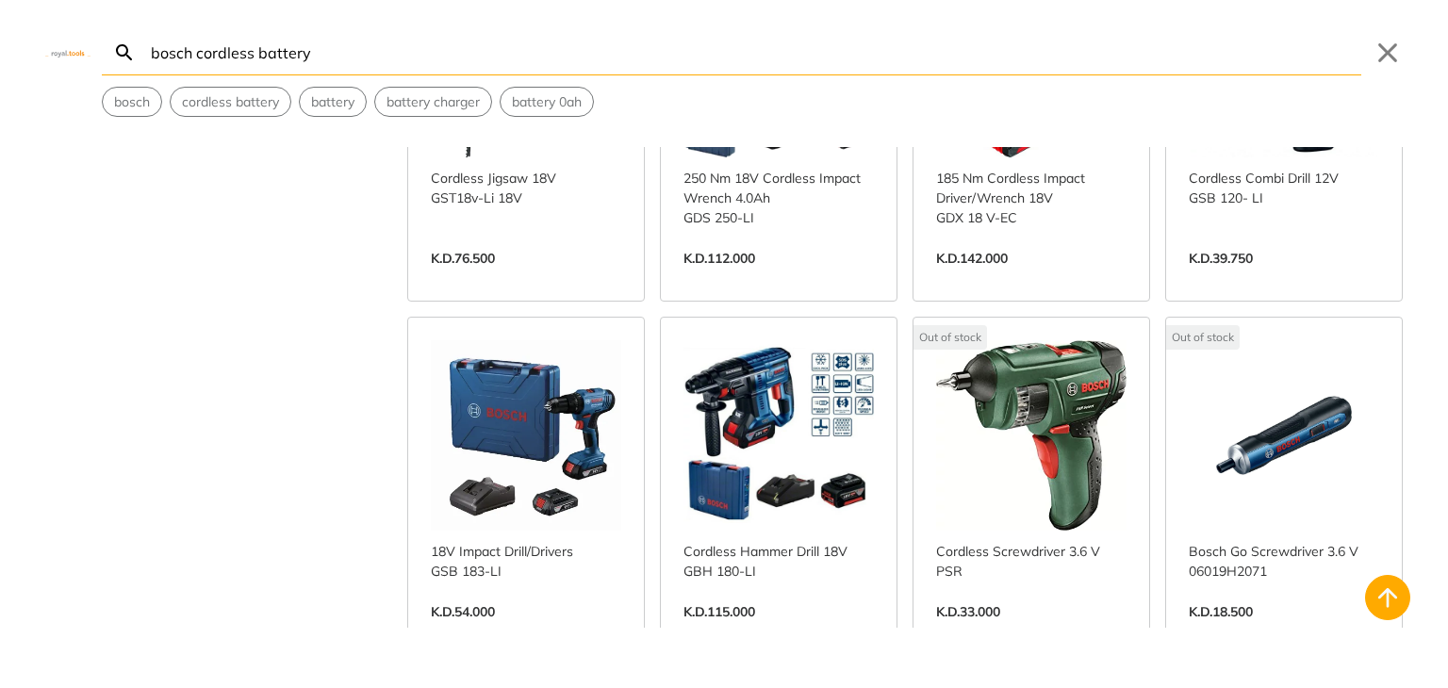
scroll to position [653, 0]
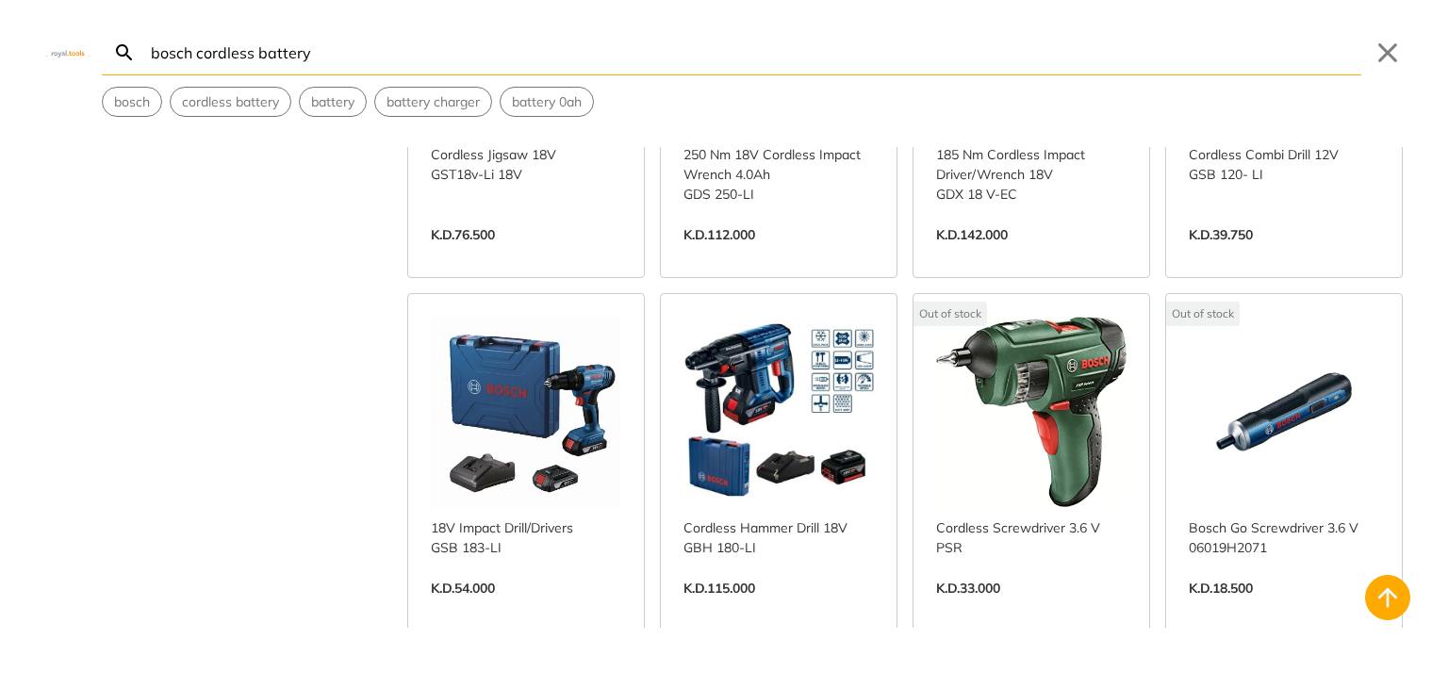
click at [559, 608] on link "View more →" at bounding box center [526, 608] width 190 height 0
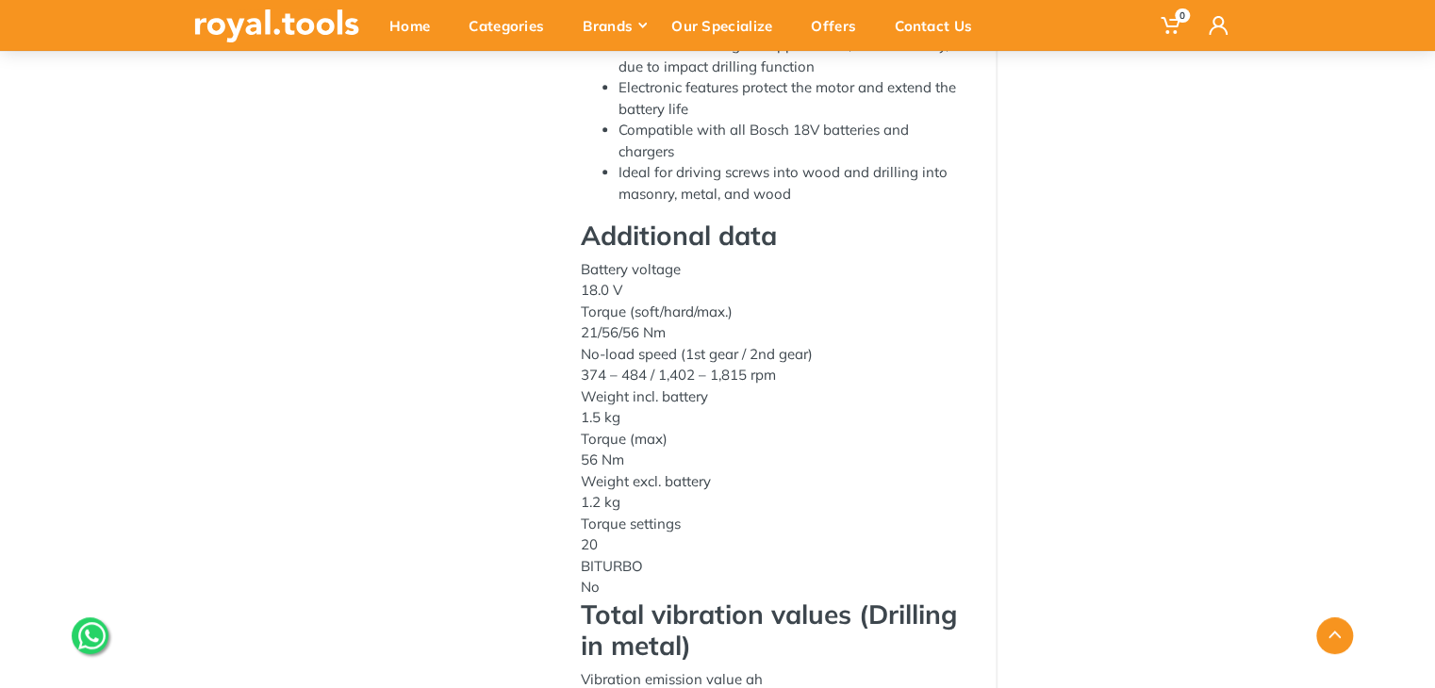
scroll to position [500, 0]
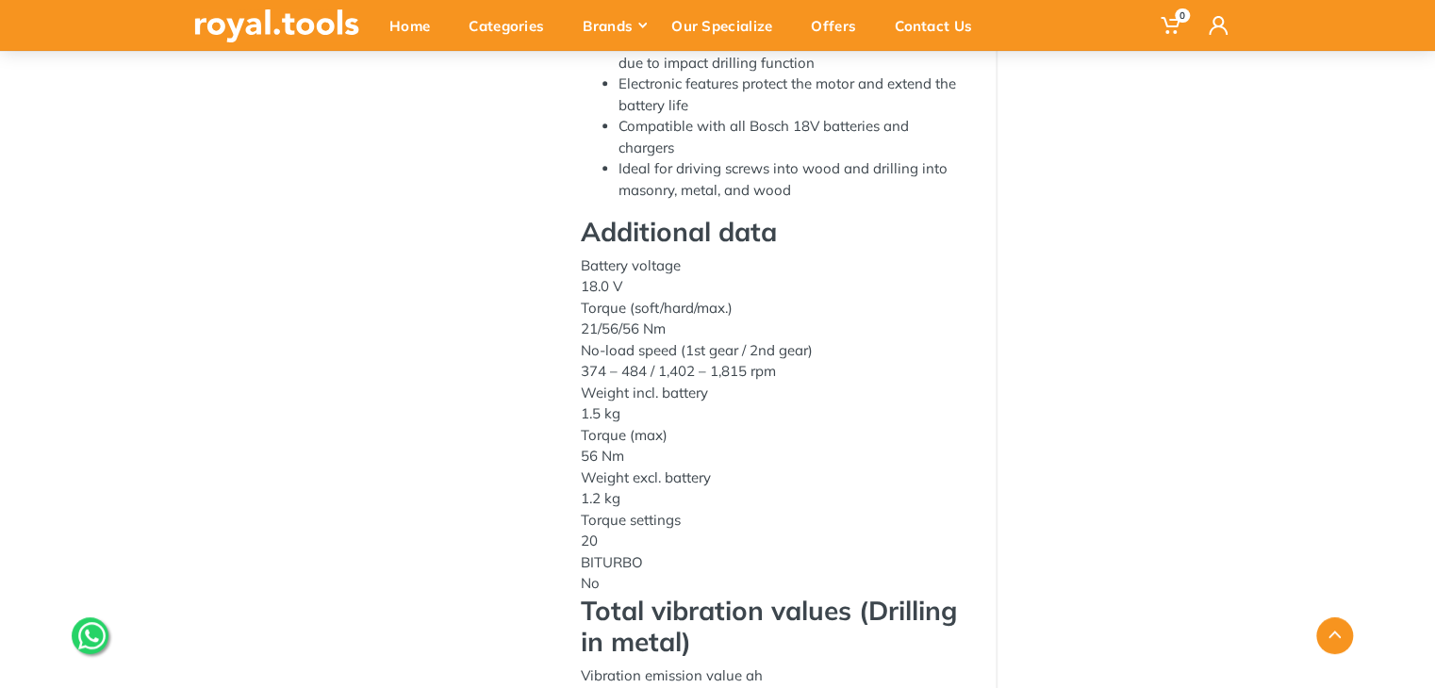
drag, startPoint x: 1421, startPoint y: 344, endPoint x: 1418, endPoint y: 398, distance: 53.9
click at [1418, 398] on div "‹ › 18V Impact Drill/Drivers Brand : Bosch 18.0 V 20" at bounding box center [717, 450] width 1435 height 1467
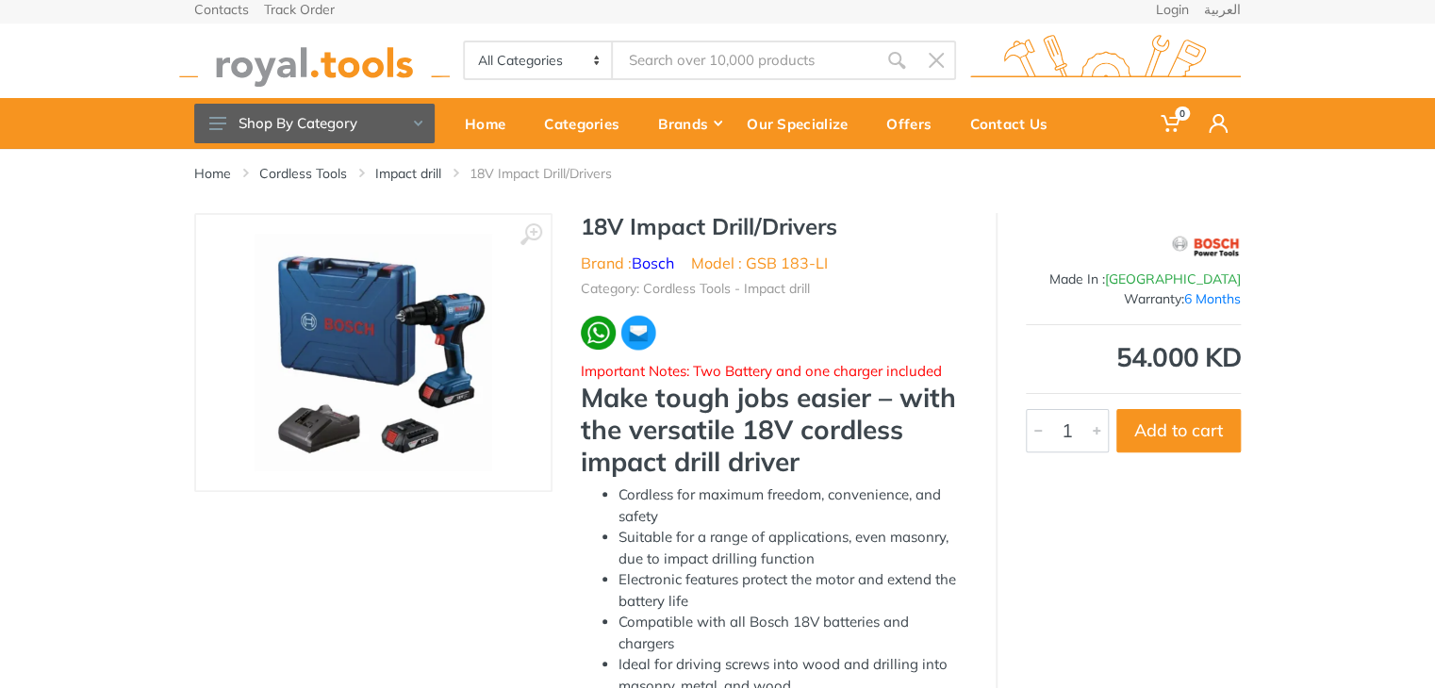
scroll to position [0, 0]
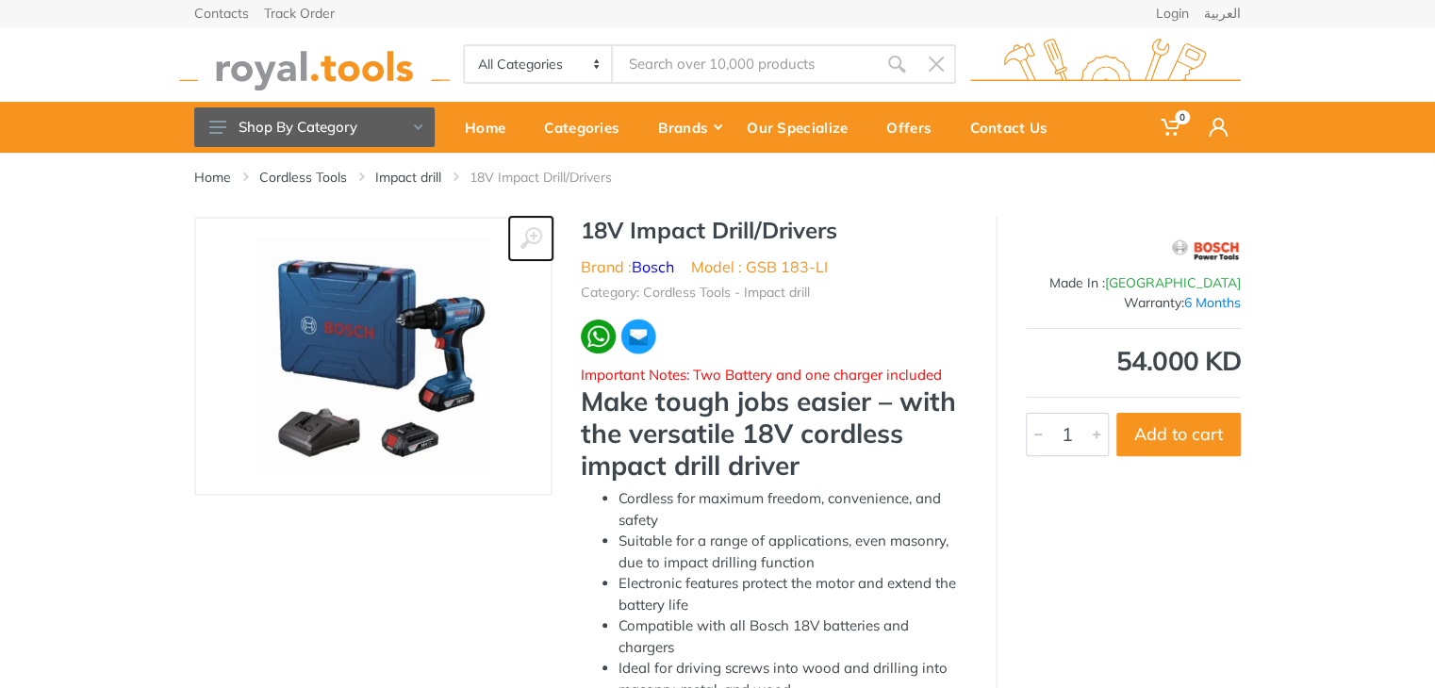
click at [527, 241] on use at bounding box center [531, 238] width 22 height 22
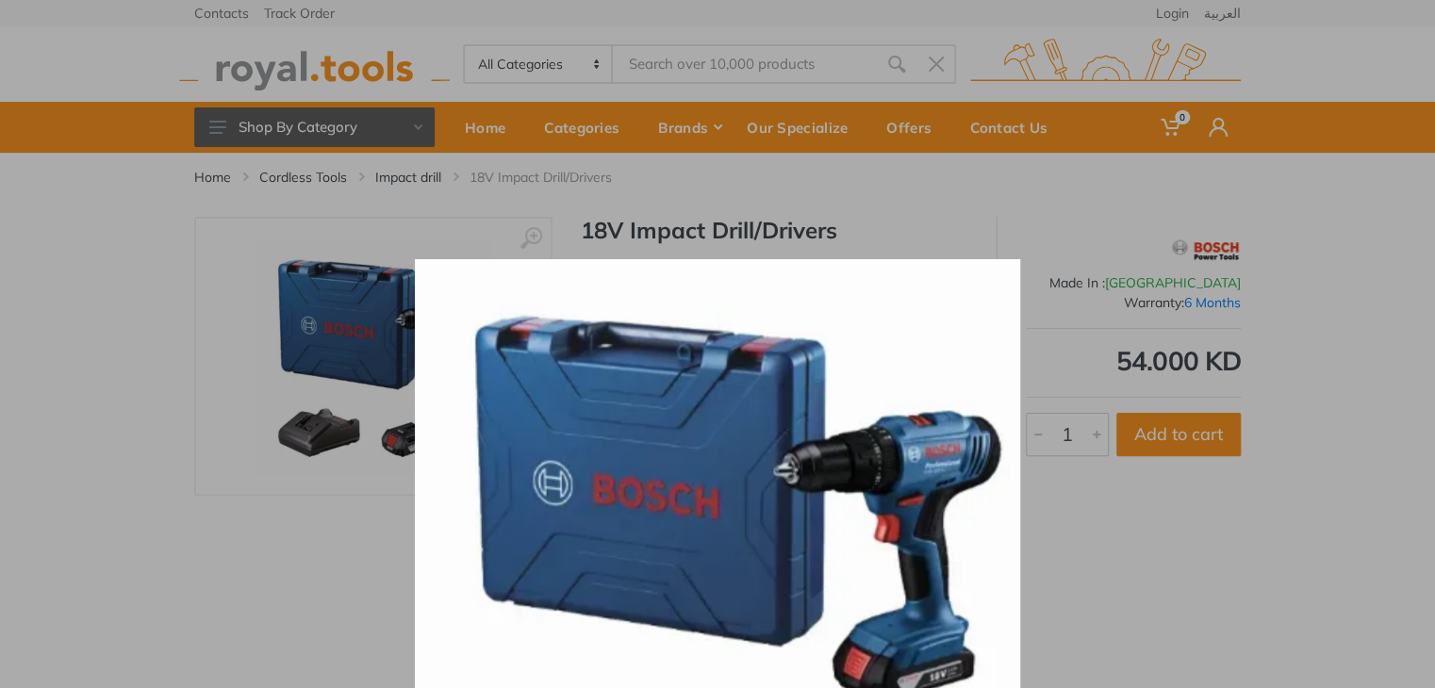
click at [635, 493] on img at bounding box center [717, 561] width 605 height 605
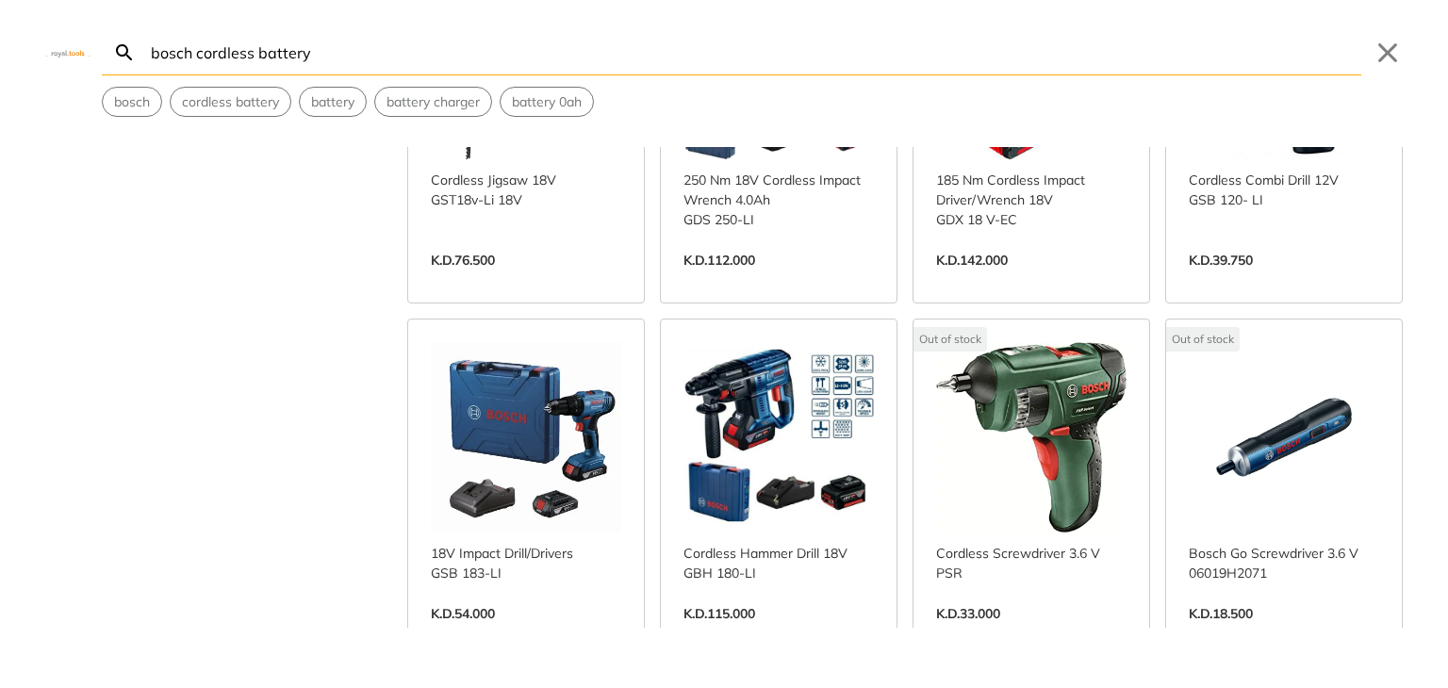
scroll to position [650, 0]
